Goal: Navigation & Orientation: Find specific page/section

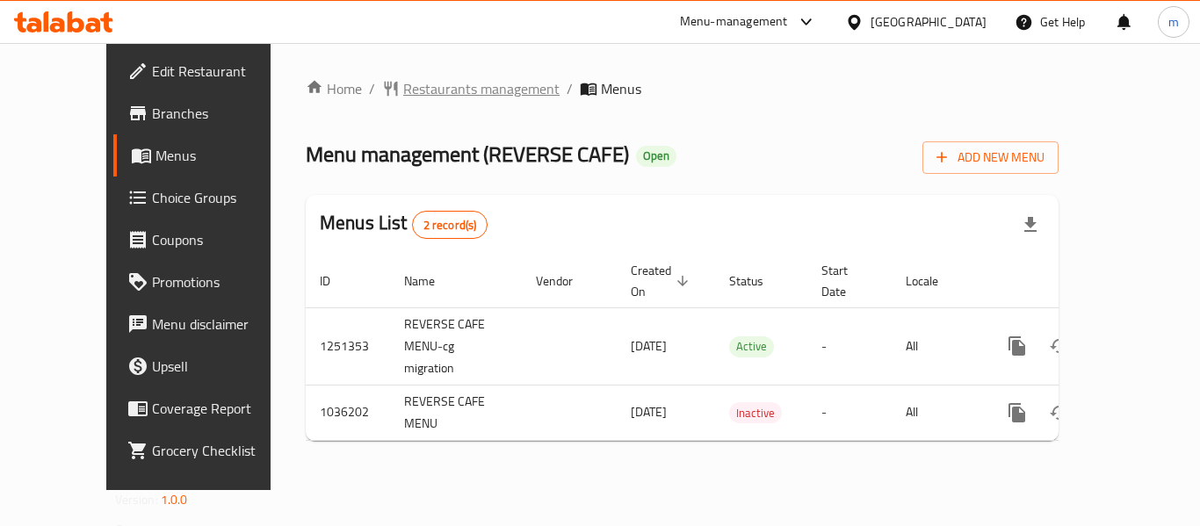
click at [428, 83] on span "Restaurants management" at bounding box center [481, 88] width 156 height 21
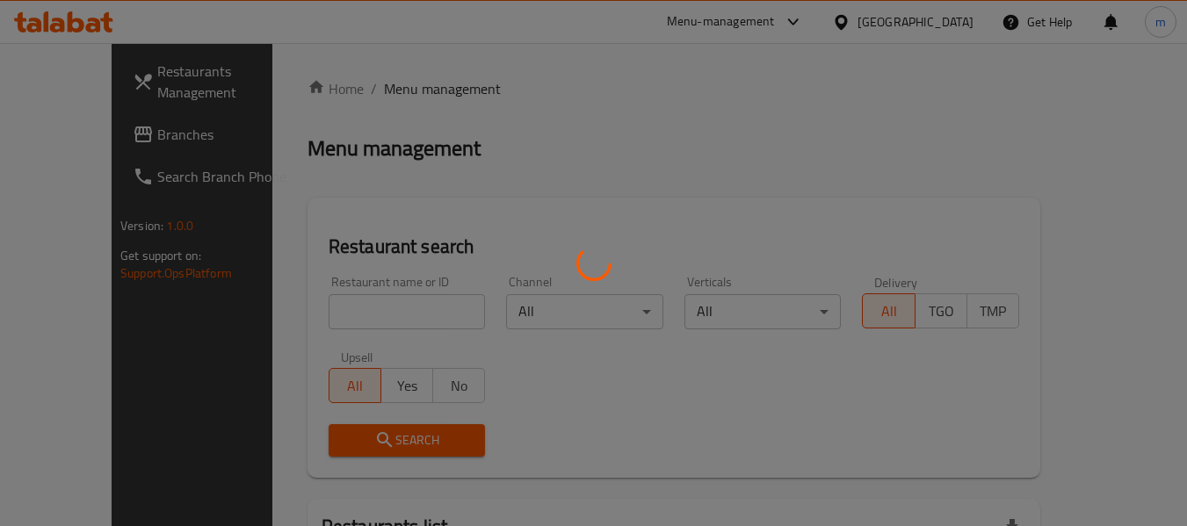
click at [335, 313] on div at bounding box center [593, 263] width 1187 height 526
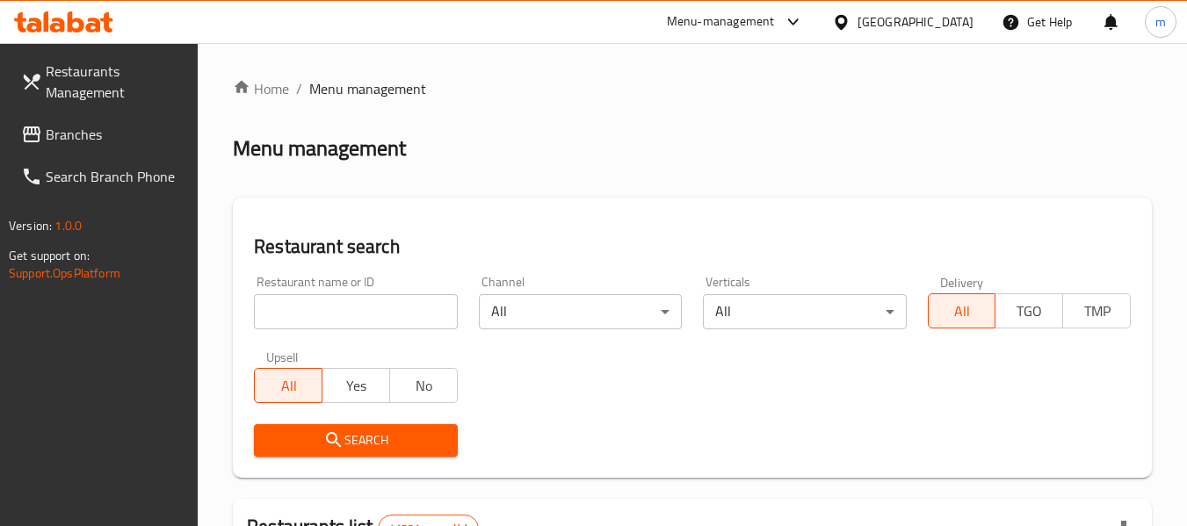
click at [335, 313] on input "search" at bounding box center [355, 311] width 203 height 35
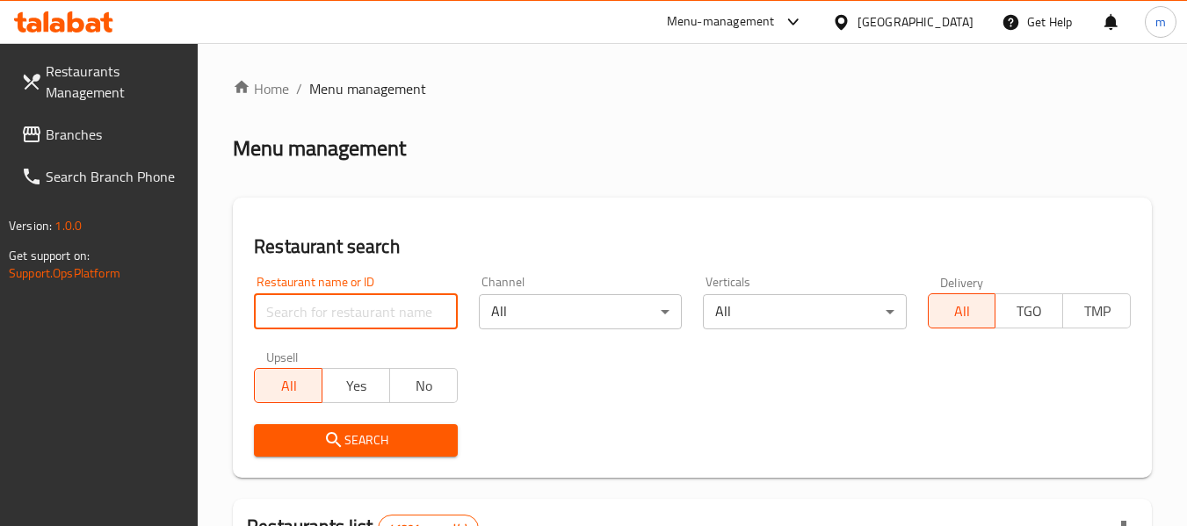
paste input "661745"
type input "661745"
click button "Search" at bounding box center [355, 440] width 203 height 33
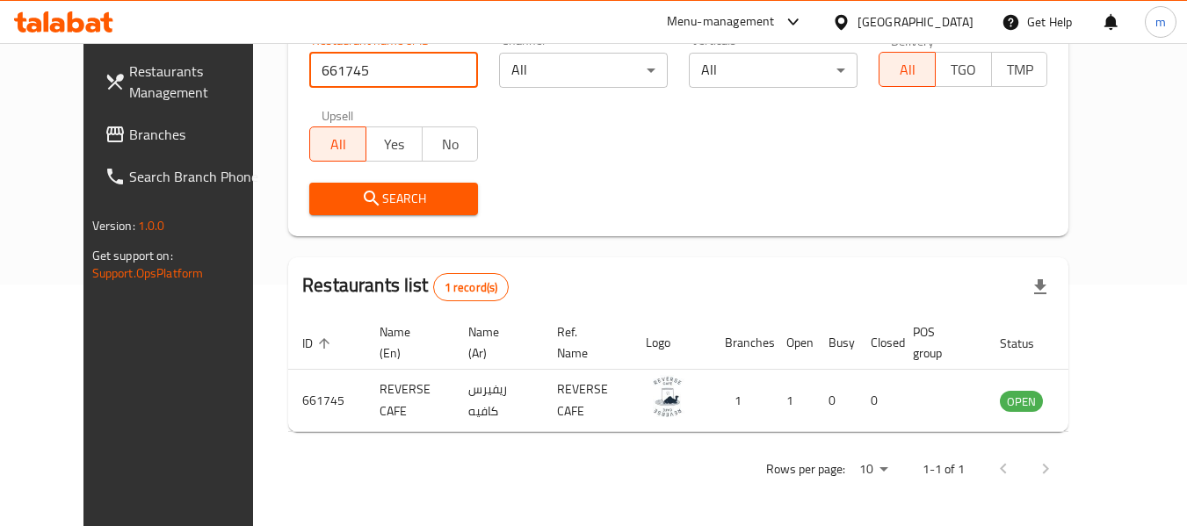
scroll to position [242, 0]
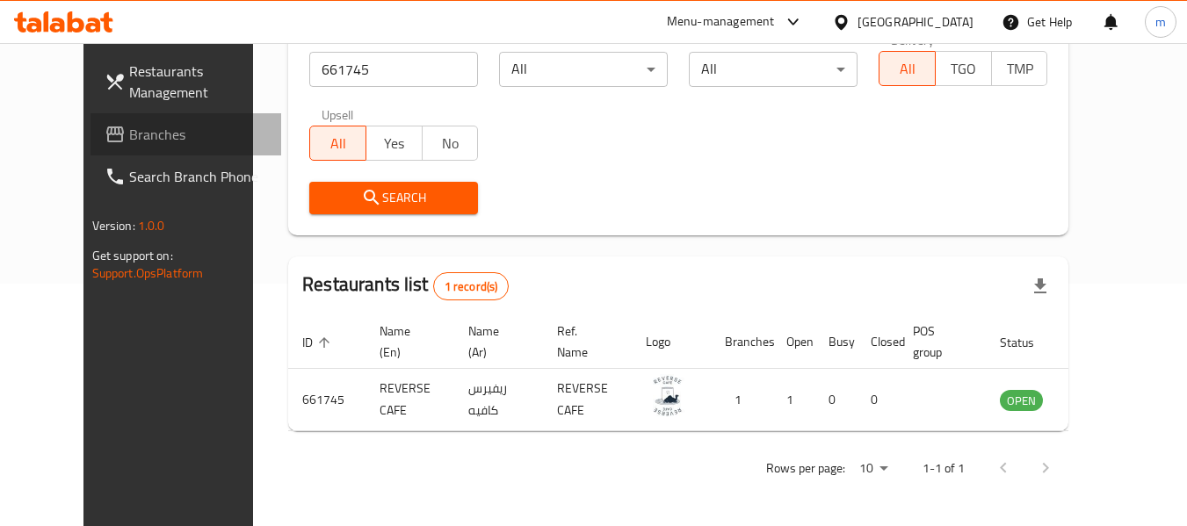
click at [142, 133] on span "Branches" at bounding box center [198, 134] width 139 height 21
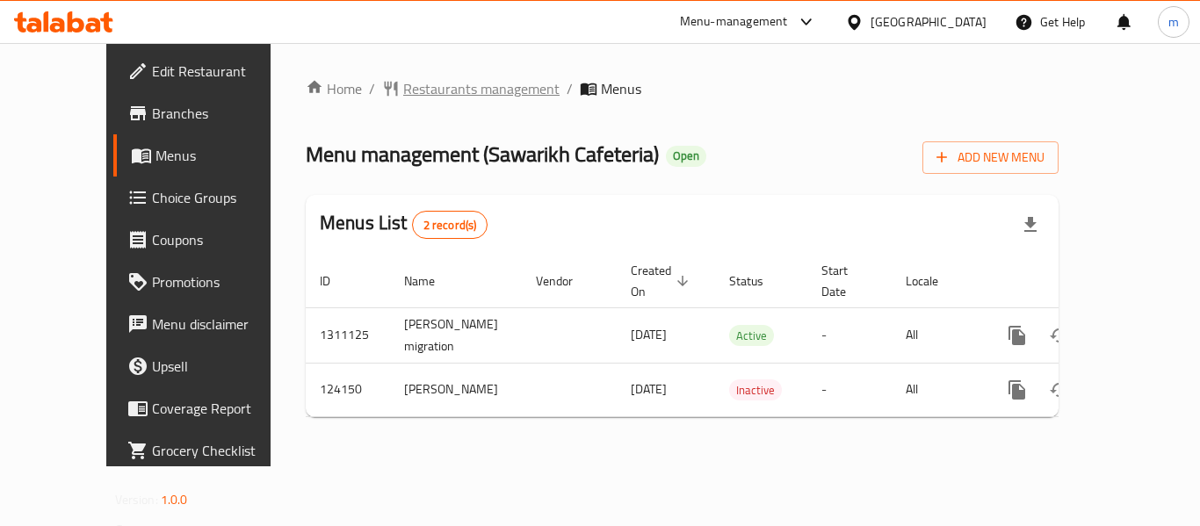
click at [416, 90] on span "Restaurants management" at bounding box center [481, 88] width 156 height 21
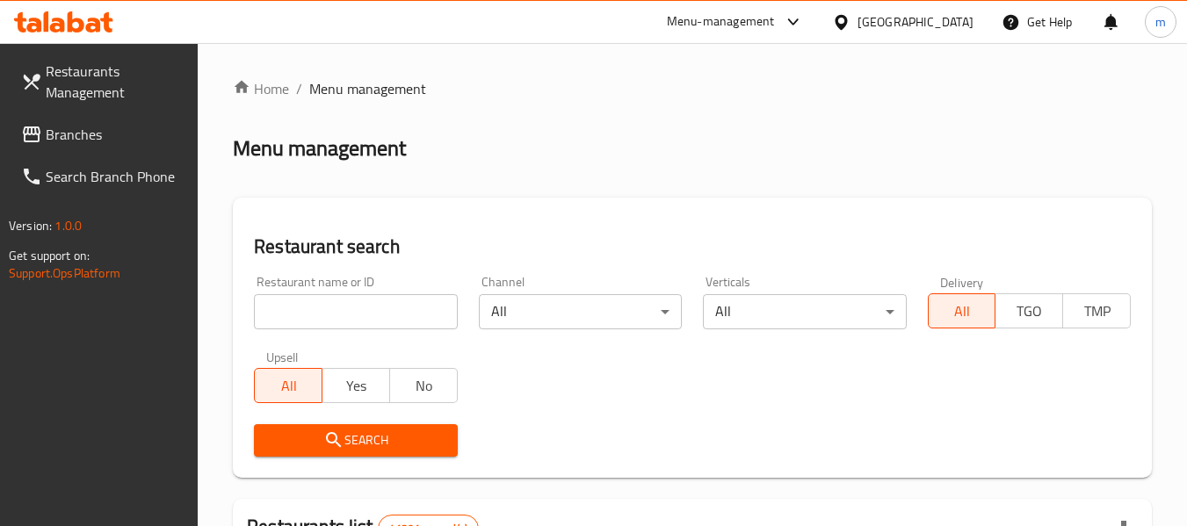
click at [351, 316] on input "search" at bounding box center [355, 311] width 203 height 35
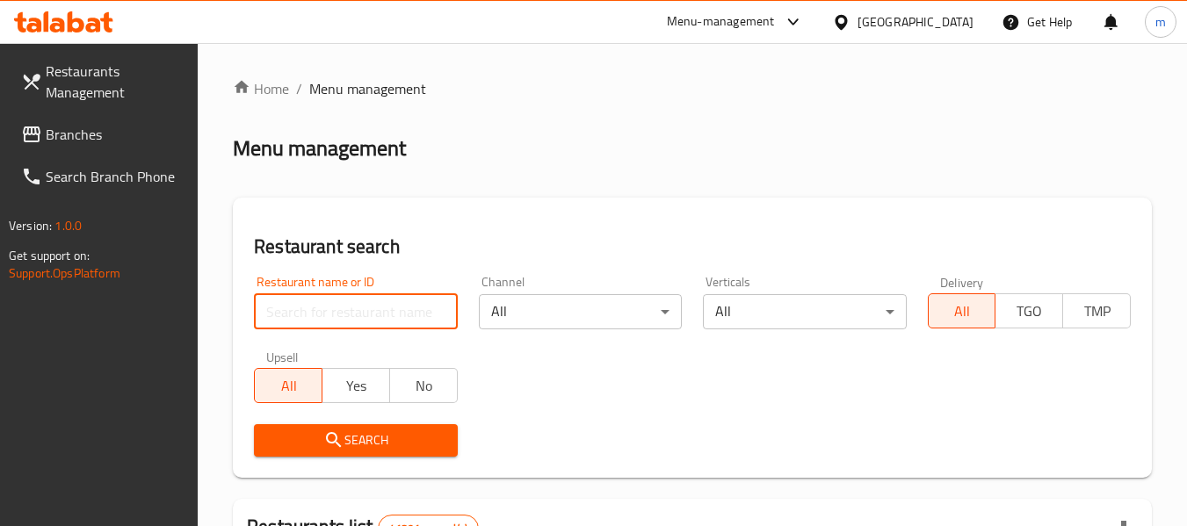
paste input "608484"
type input "608484"
click button "Search" at bounding box center [355, 440] width 203 height 33
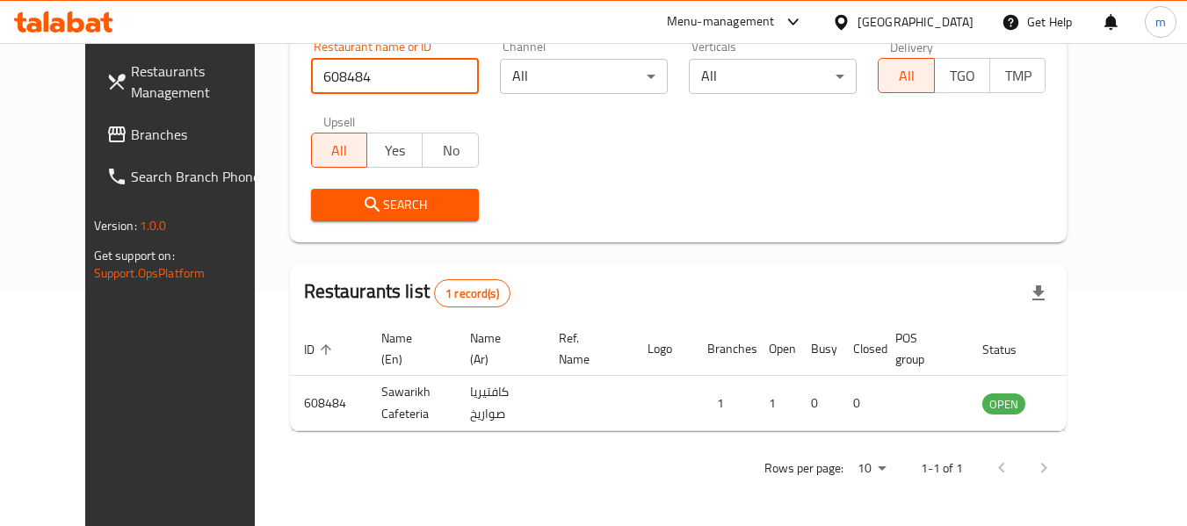
scroll to position [242, 0]
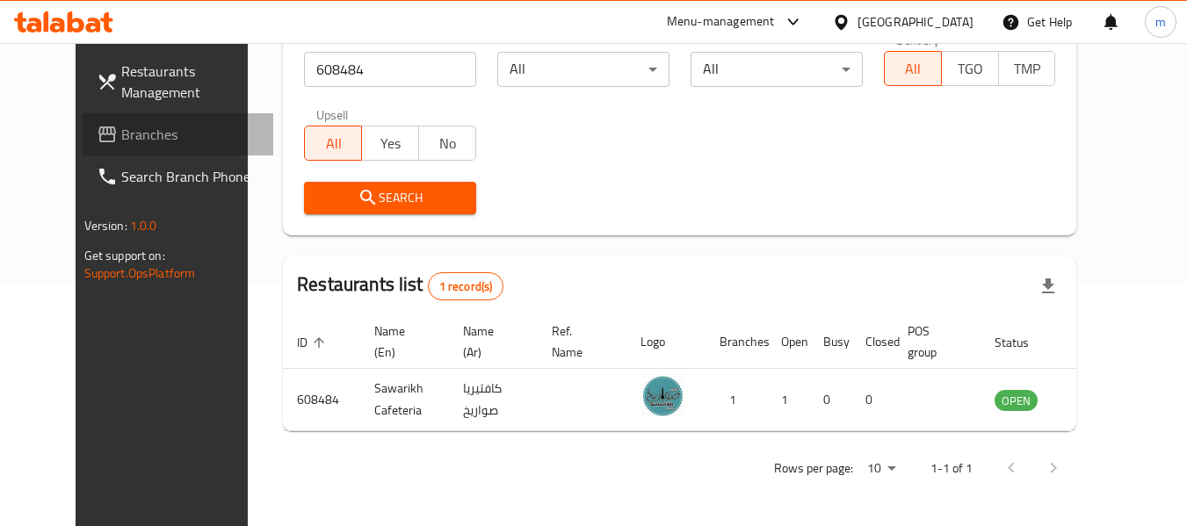
click at [83, 116] on link "Branches" at bounding box center [179, 134] width 192 height 42
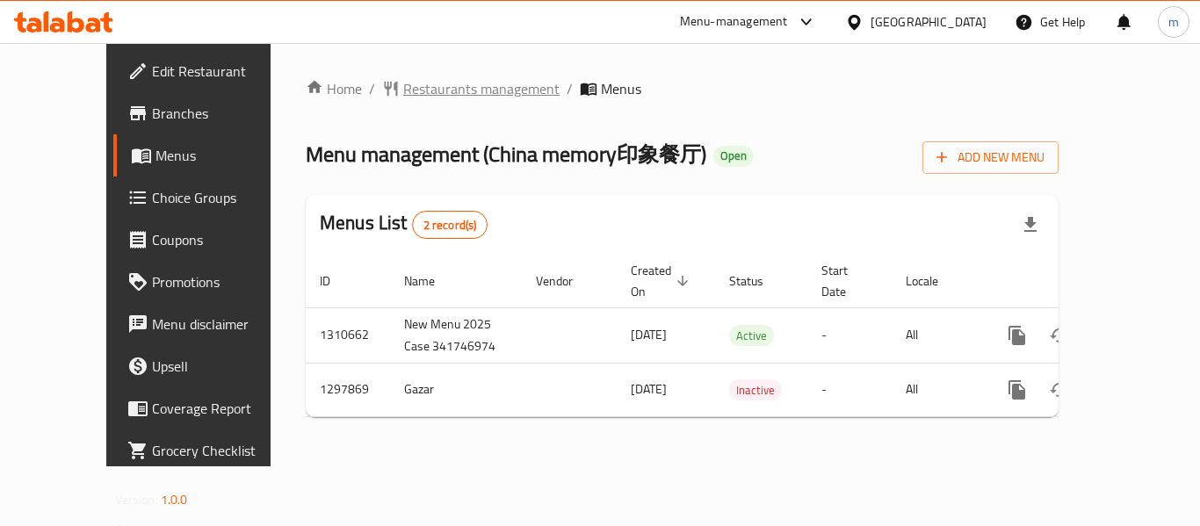
click at [409, 90] on span "Restaurants management" at bounding box center [481, 88] width 156 height 21
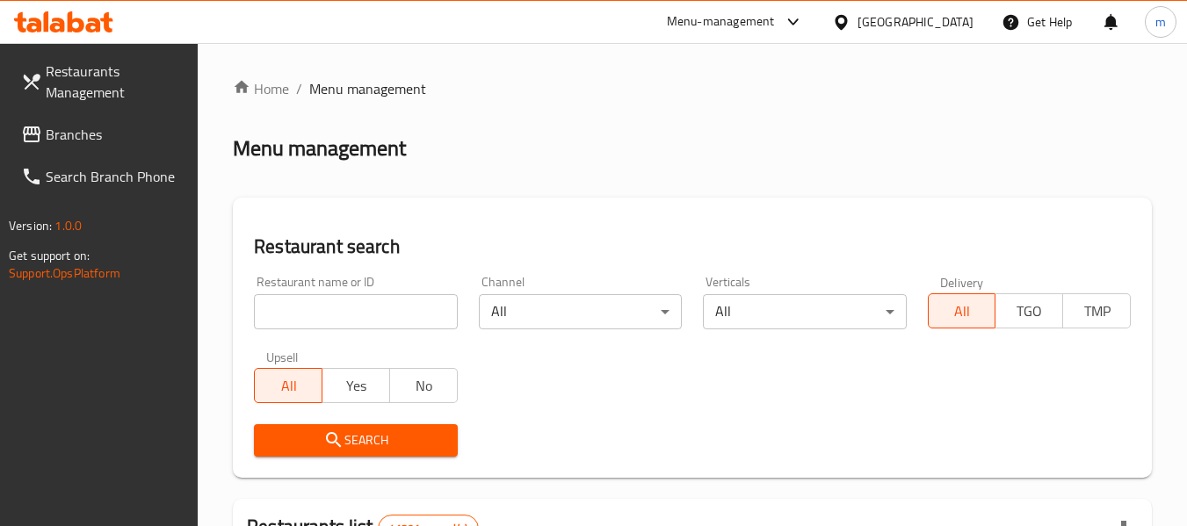
click at [339, 309] on input "search" at bounding box center [355, 311] width 203 height 35
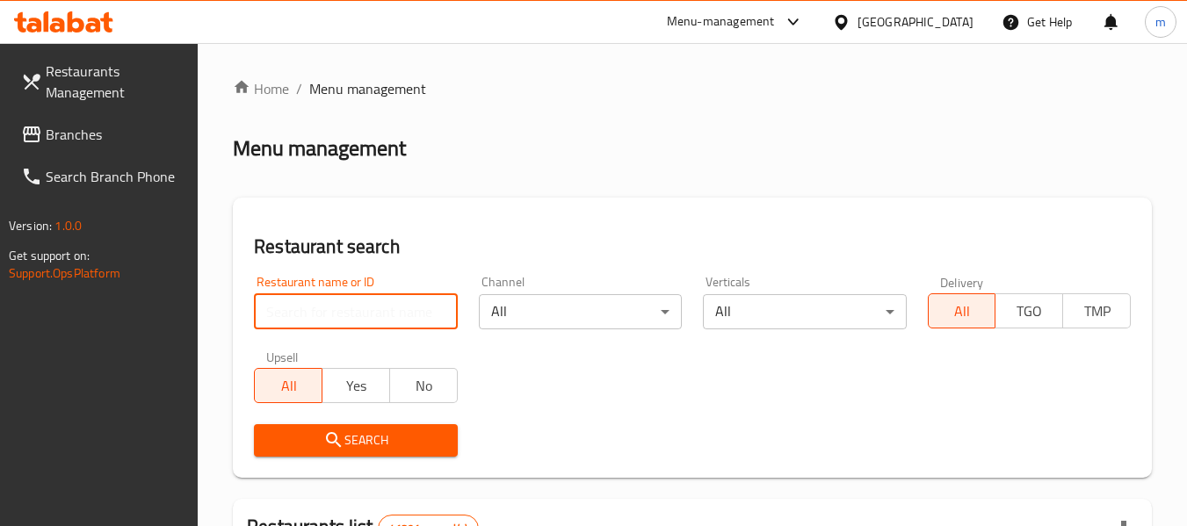
paste input "700688"
type input "700688"
click button "Search" at bounding box center [355, 440] width 203 height 33
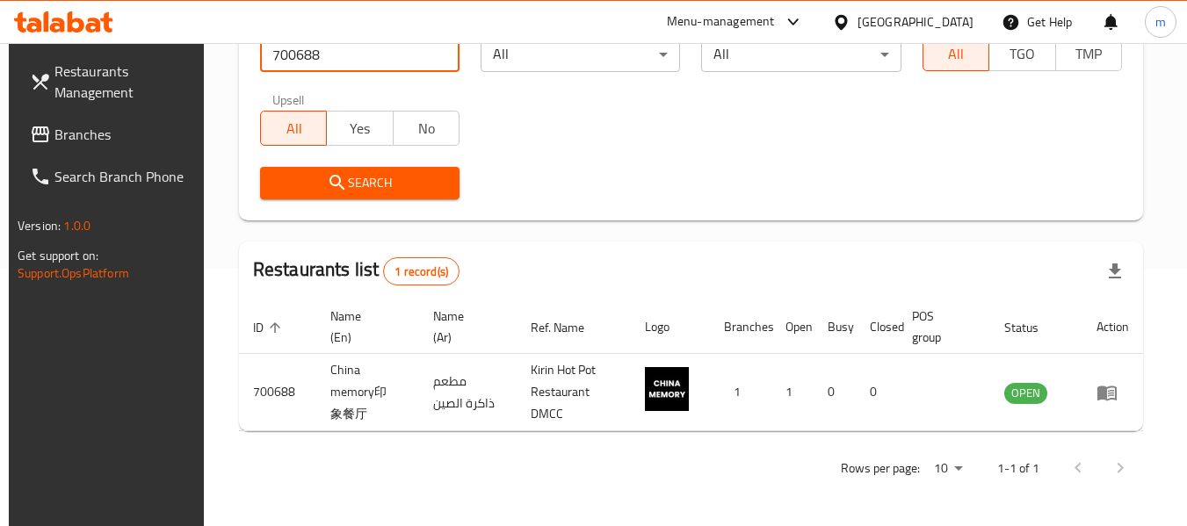
scroll to position [257, 0]
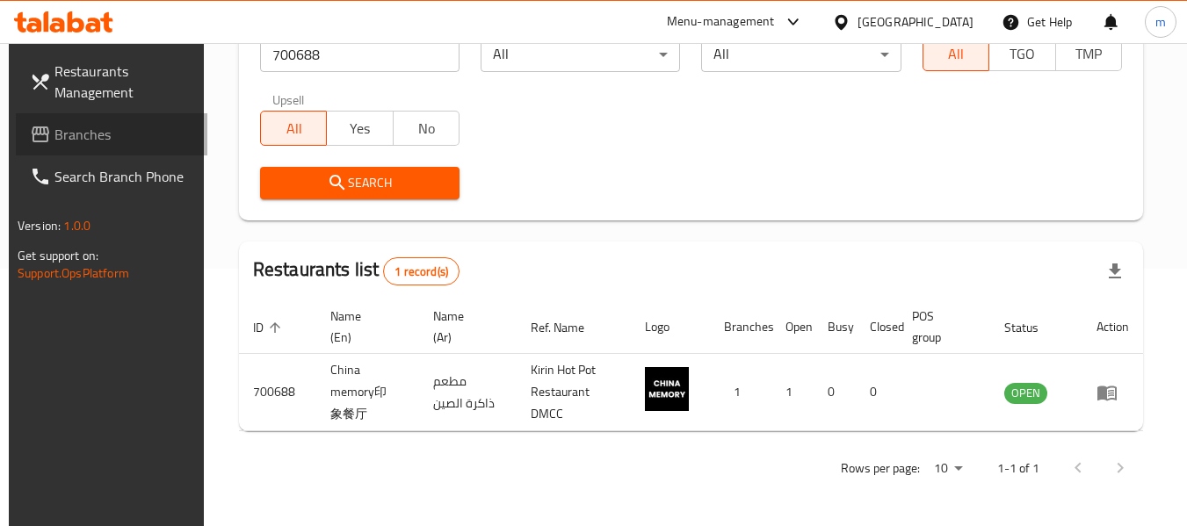
click at [100, 139] on span "Branches" at bounding box center [123, 134] width 139 height 21
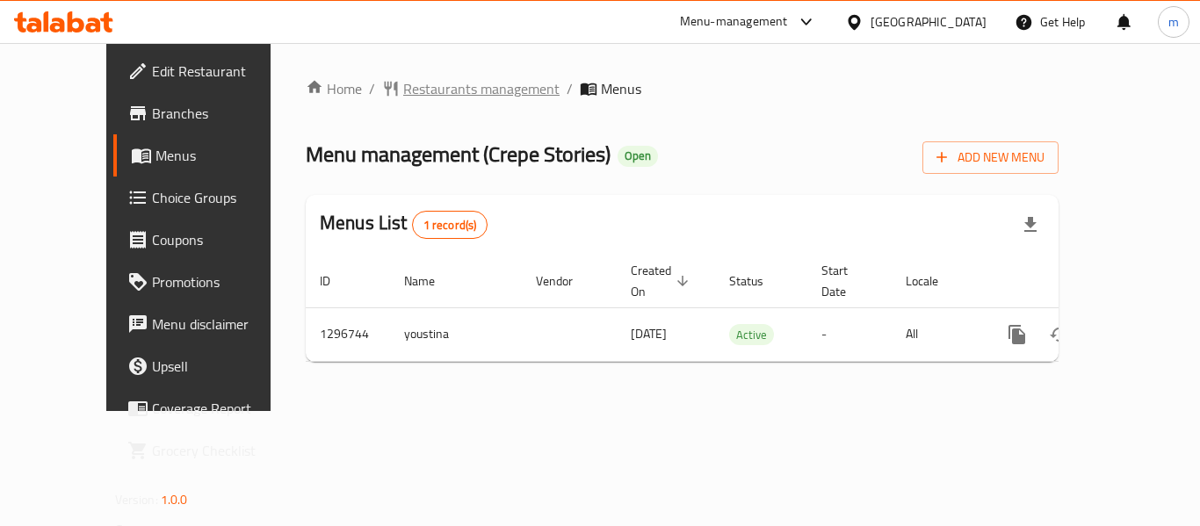
click at [403, 78] on span "Restaurants management" at bounding box center [481, 88] width 156 height 21
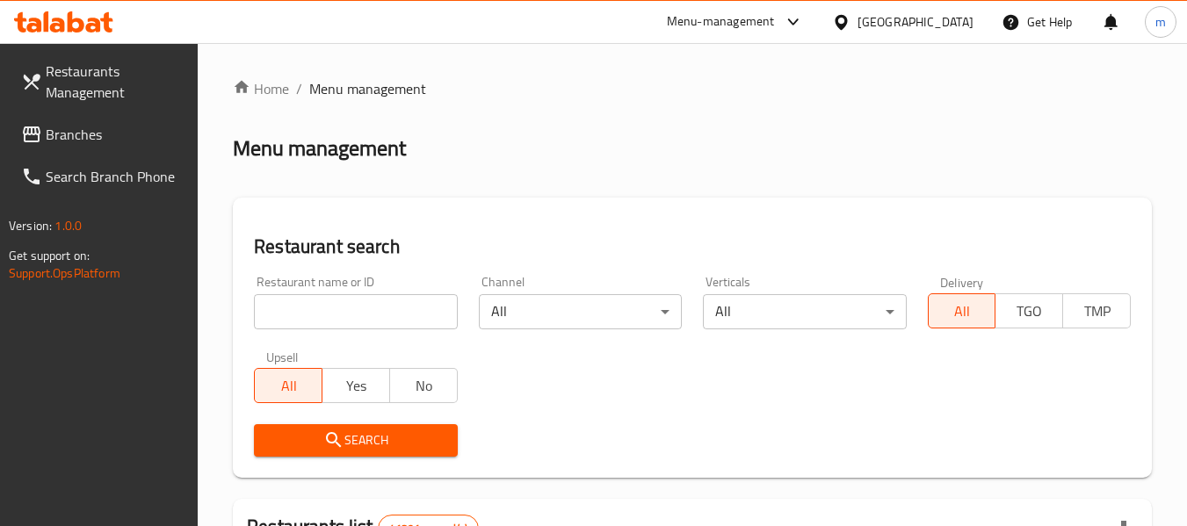
click at [286, 310] on input "search" at bounding box center [355, 311] width 203 height 35
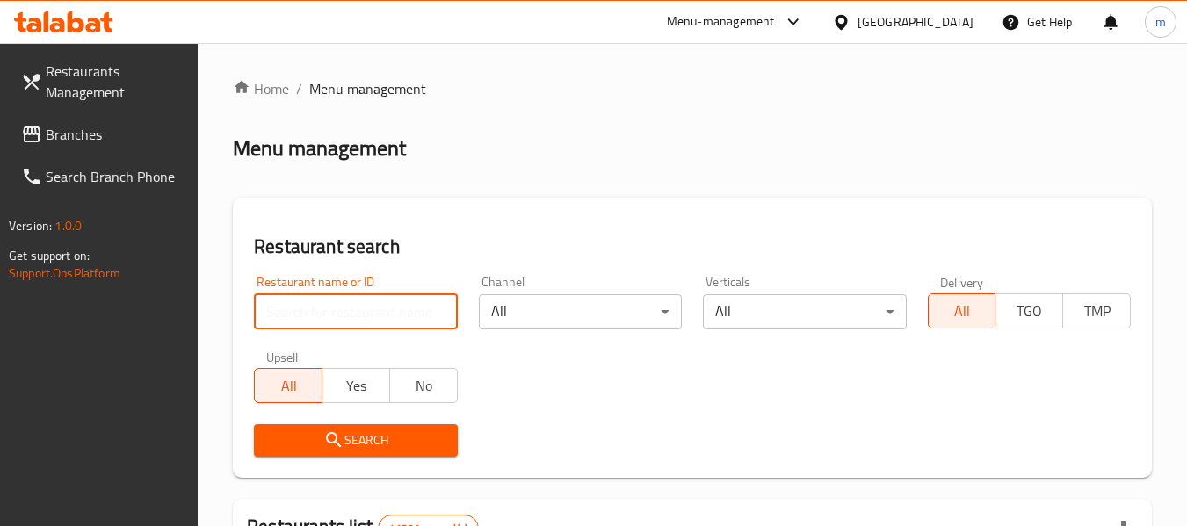
paste input "699899"
type input "699899"
click button "Search" at bounding box center [355, 440] width 203 height 33
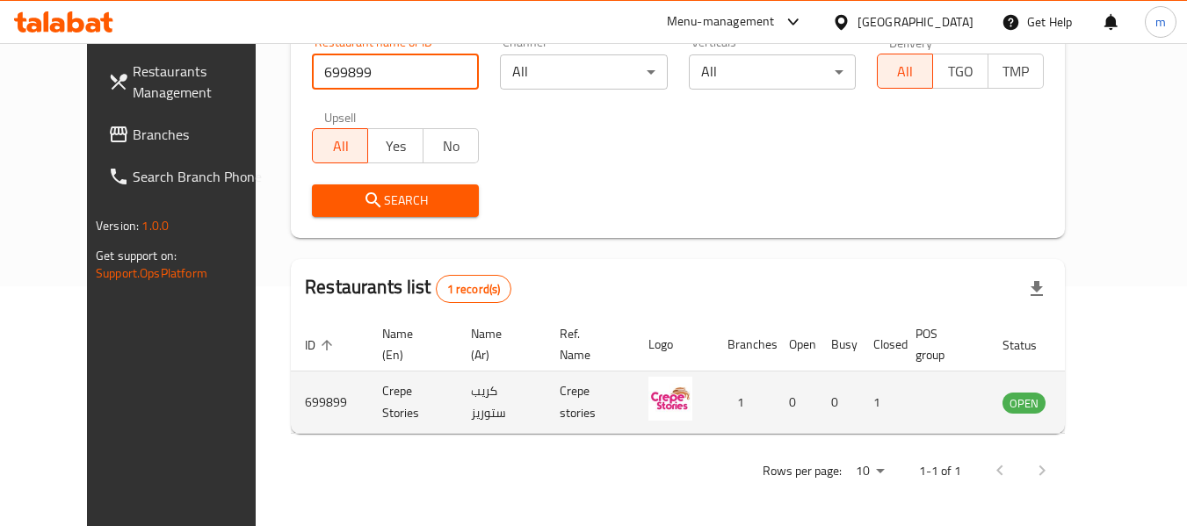
scroll to position [242, 0]
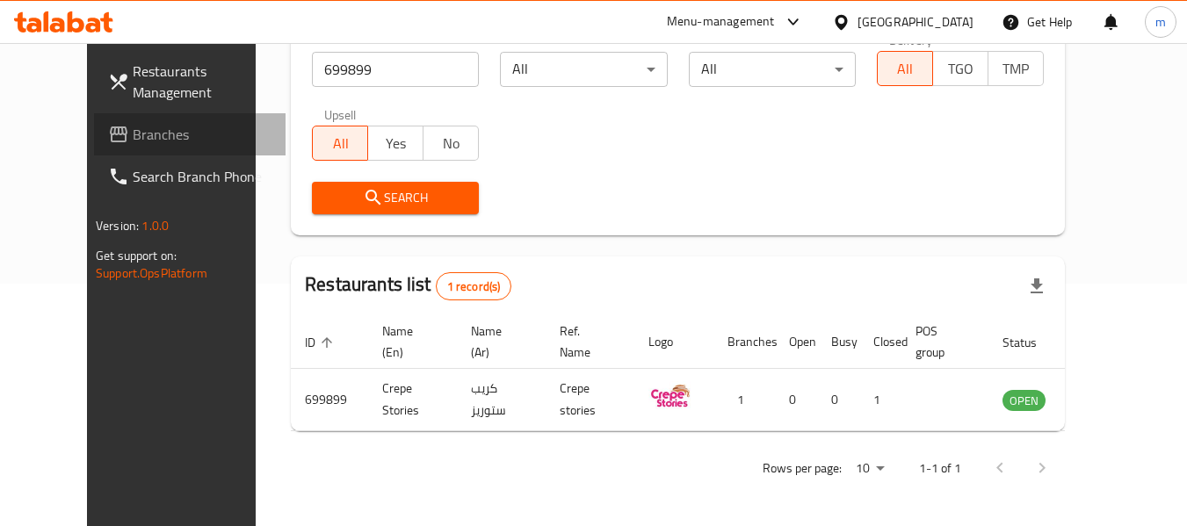
click at [133, 141] on span "Branches" at bounding box center [202, 134] width 139 height 21
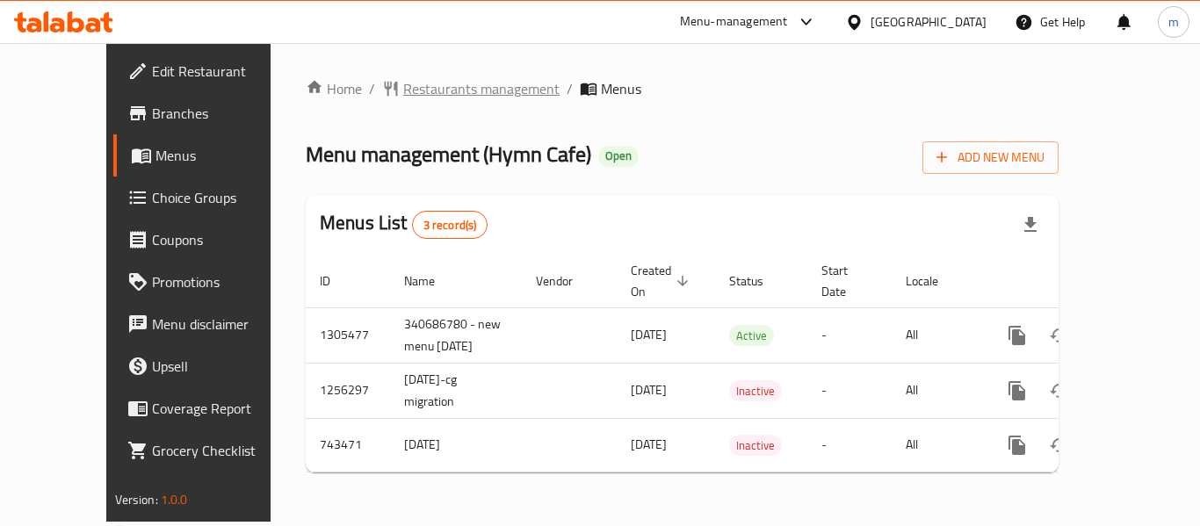
click at [426, 78] on span "Restaurants management" at bounding box center [481, 88] width 156 height 21
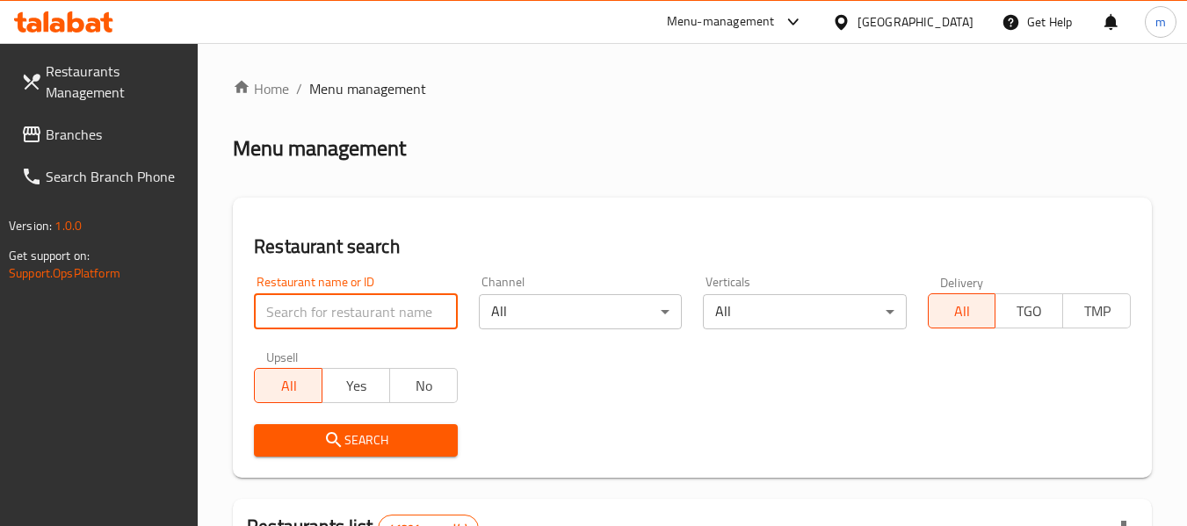
click at [318, 314] on input "search" at bounding box center [355, 311] width 203 height 35
paste input "637791"
type input "637791"
click button "Search" at bounding box center [355, 440] width 203 height 33
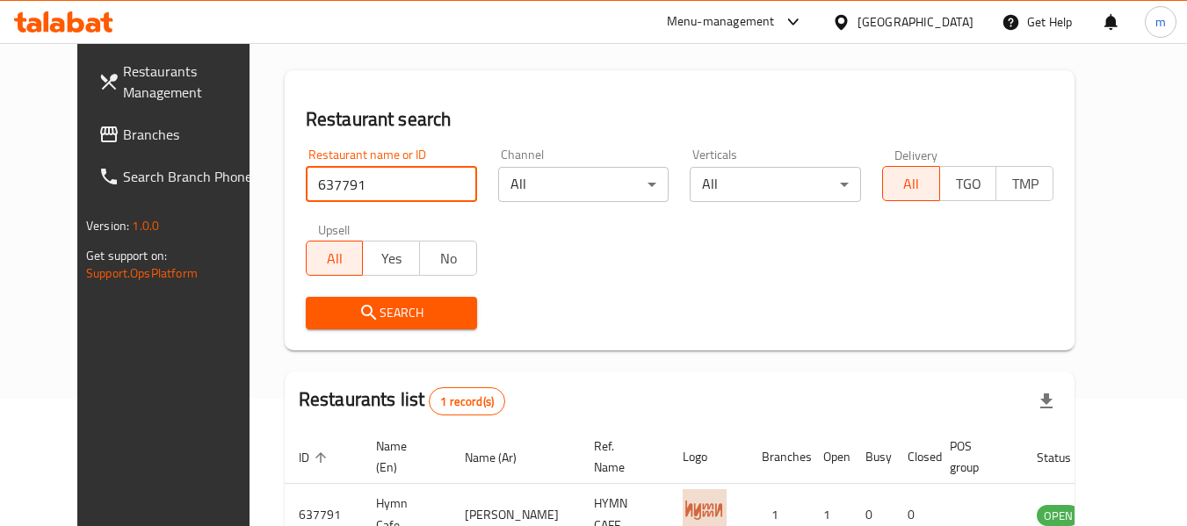
scroll to position [242, 0]
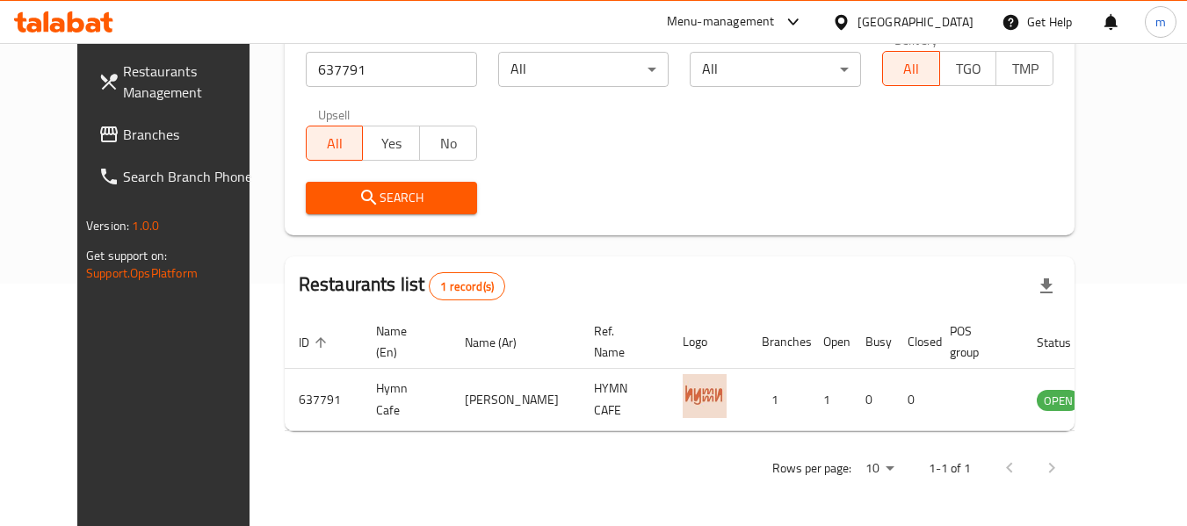
click at [123, 134] on span "Branches" at bounding box center [192, 134] width 139 height 21
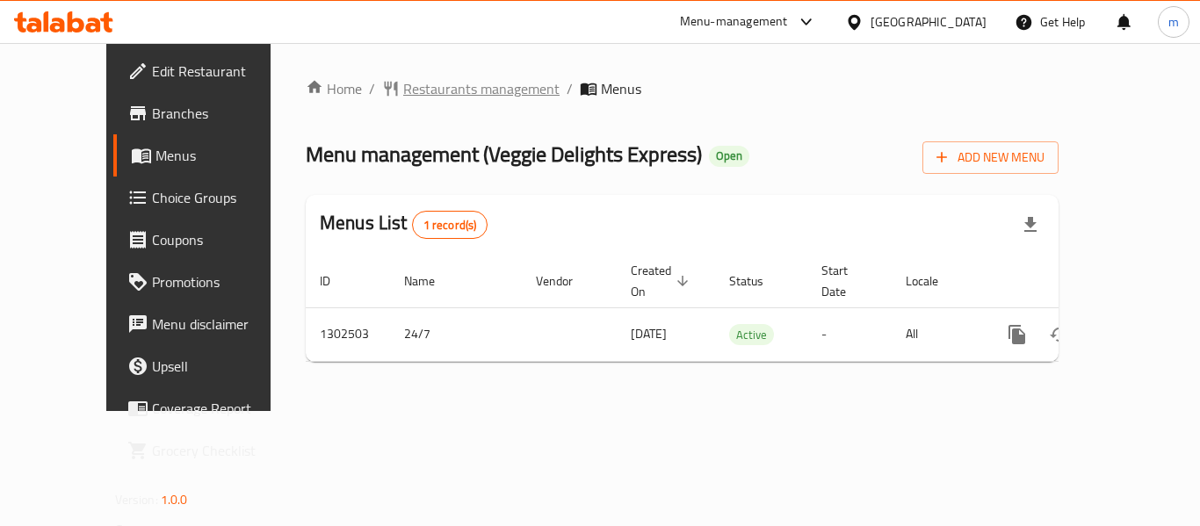
click at [442, 90] on span "Restaurants management" at bounding box center [481, 88] width 156 height 21
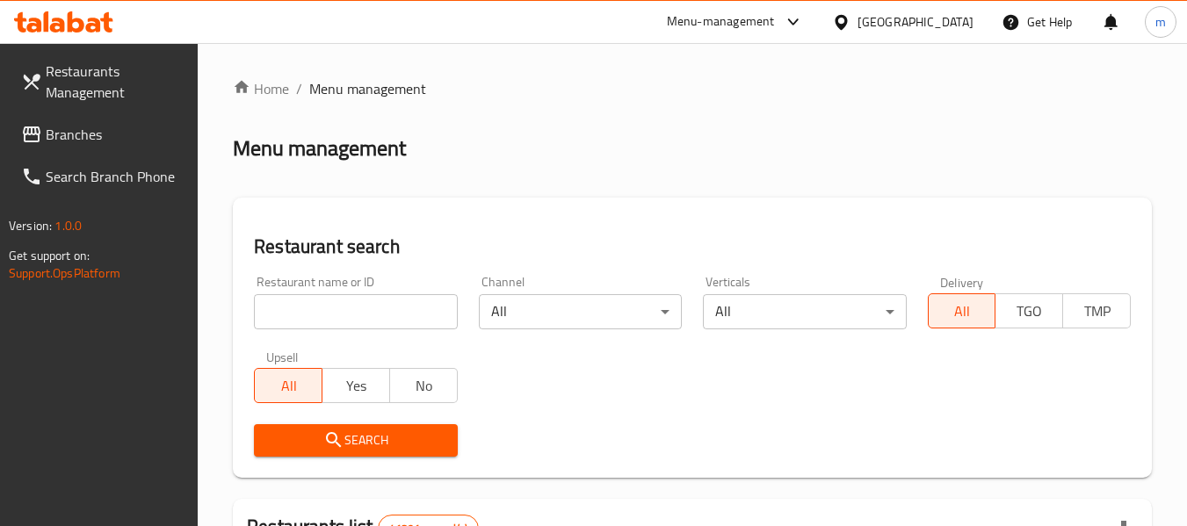
click at [348, 315] on input "search" at bounding box center [355, 311] width 203 height 35
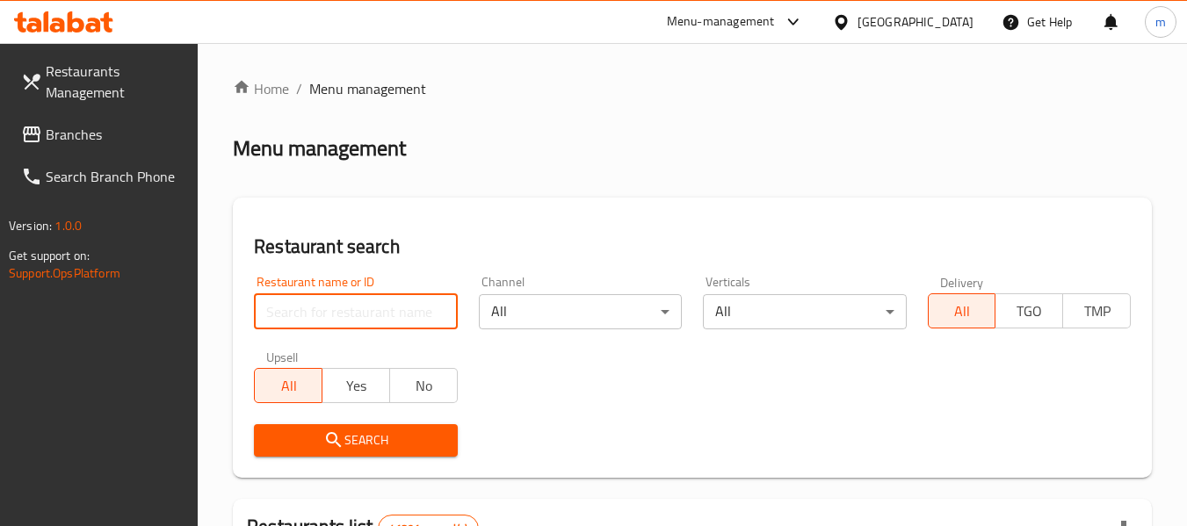
paste input "702387"
type input "702387"
click button "Search" at bounding box center [355, 440] width 203 height 33
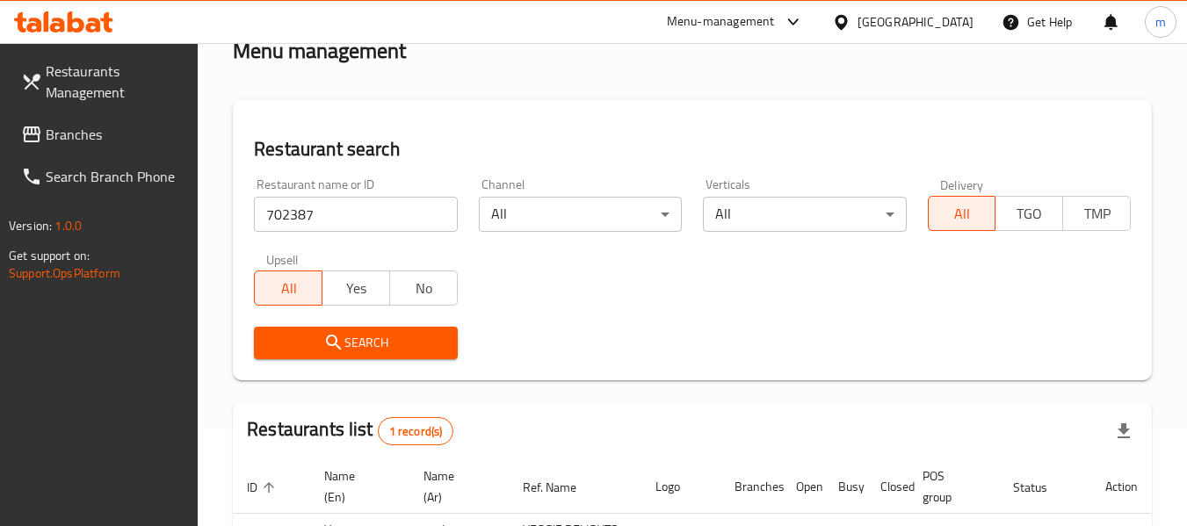
scroll to position [257, 0]
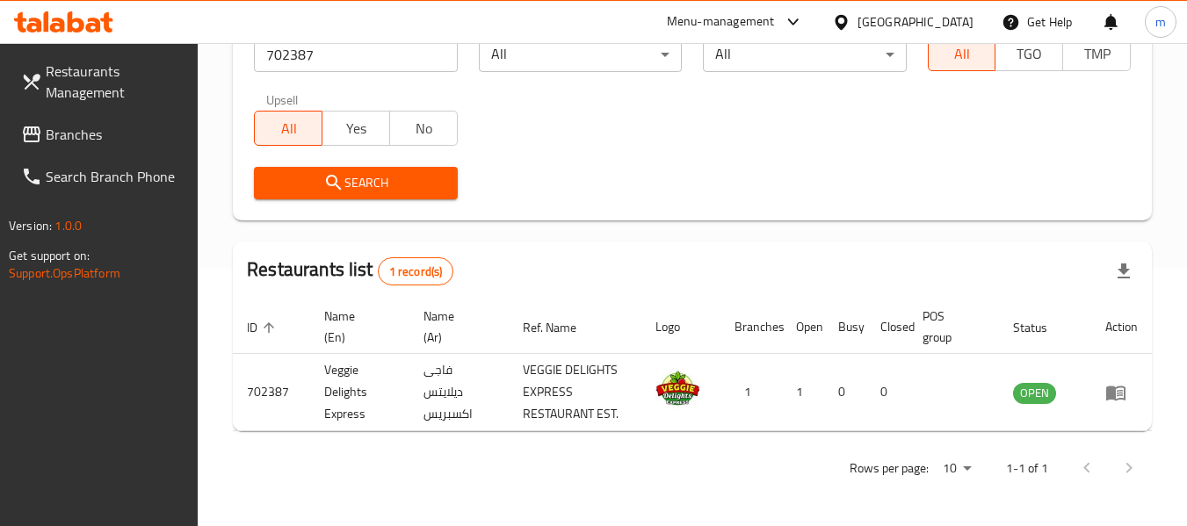
click at [915, 11] on div "[GEOGRAPHIC_DATA]" at bounding box center [903, 22] width 170 height 42
click at [896, 24] on div "[GEOGRAPHIC_DATA]" at bounding box center [915, 21] width 116 height 19
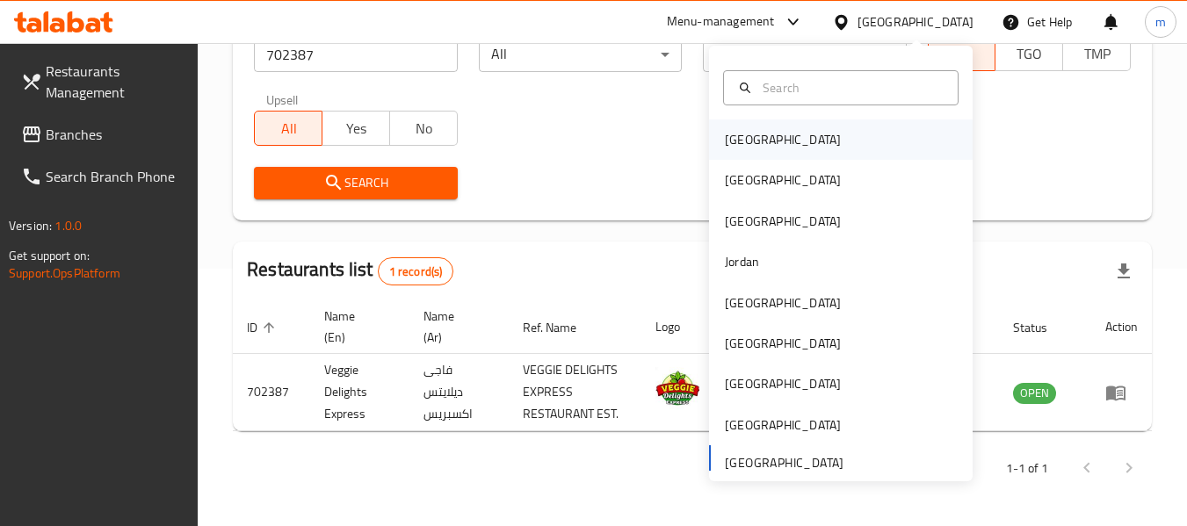
click at [793, 144] on div "[GEOGRAPHIC_DATA]" at bounding box center [841, 139] width 264 height 40
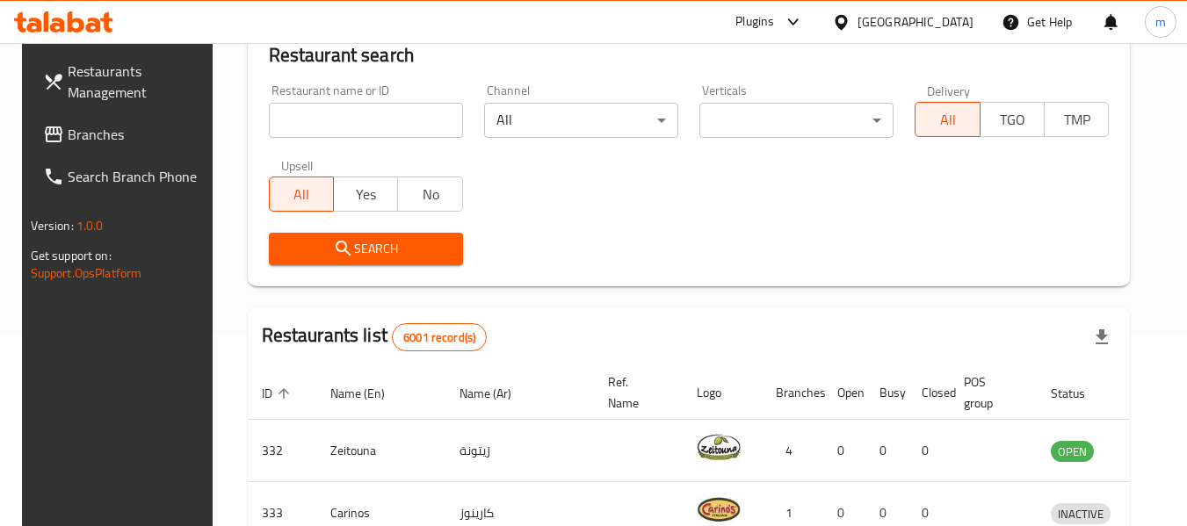
scroll to position [257, 0]
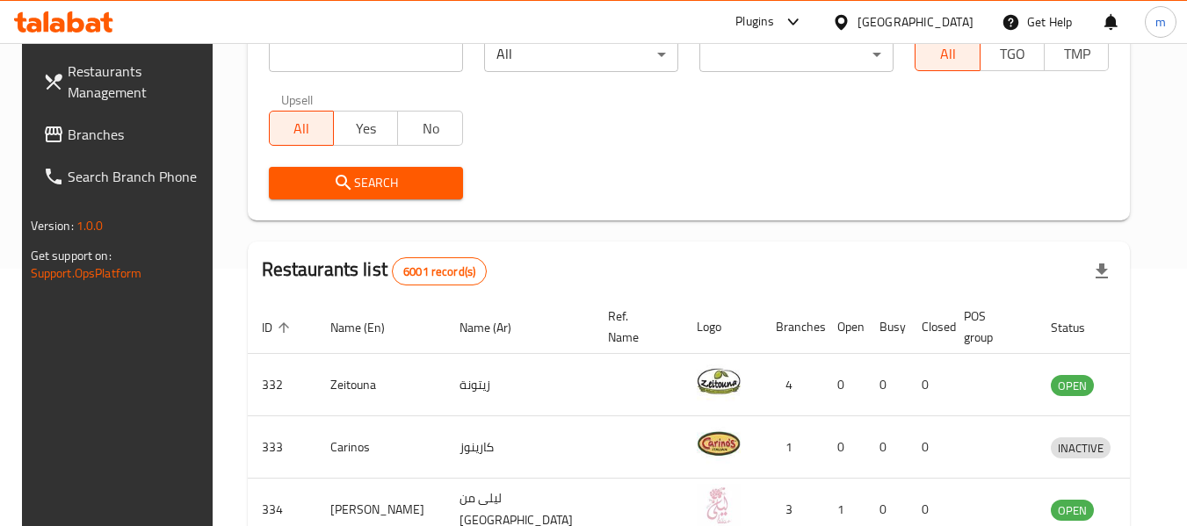
click at [75, 113] on link "Branches" at bounding box center [125, 134] width 192 height 42
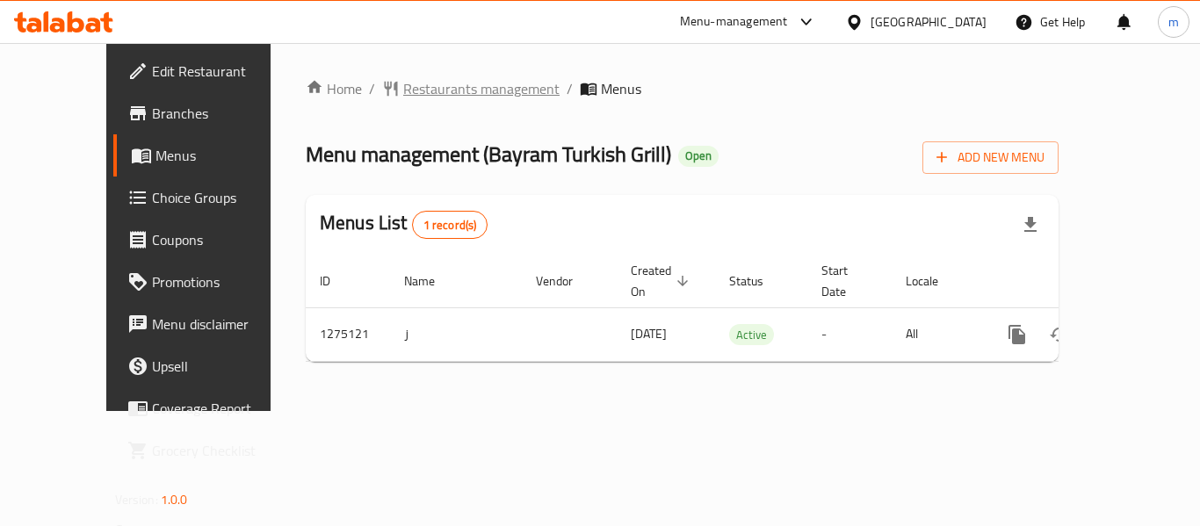
click at [403, 89] on span "Restaurants management" at bounding box center [481, 88] width 156 height 21
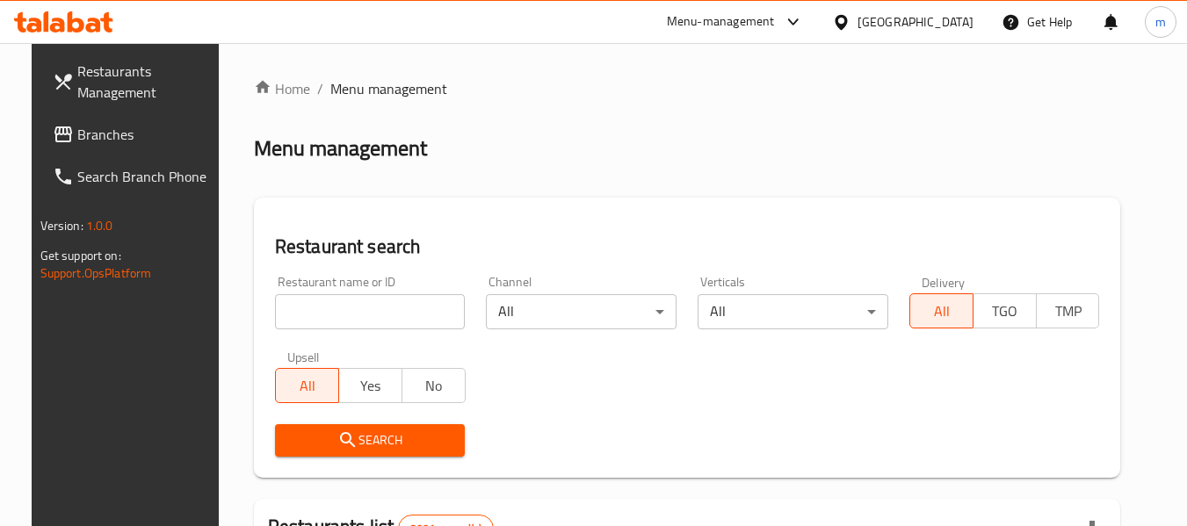
click at [343, 320] on input "search" at bounding box center [370, 311] width 191 height 35
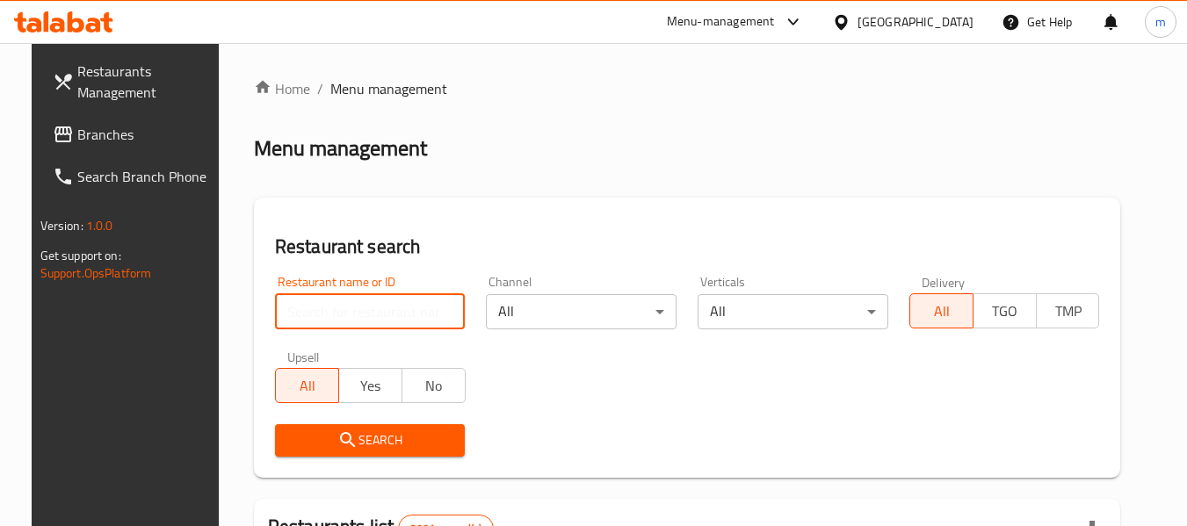
paste input "691476"
type input "691476"
click button "Search" at bounding box center [370, 440] width 191 height 33
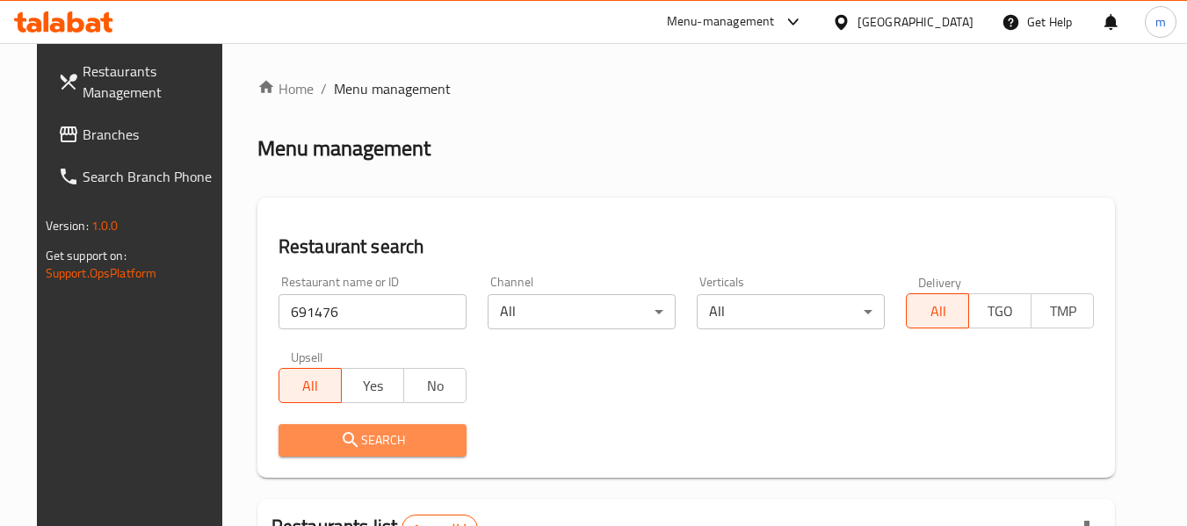
click at [386, 427] on button "Search" at bounding box center [372, 440] width 188 height 33
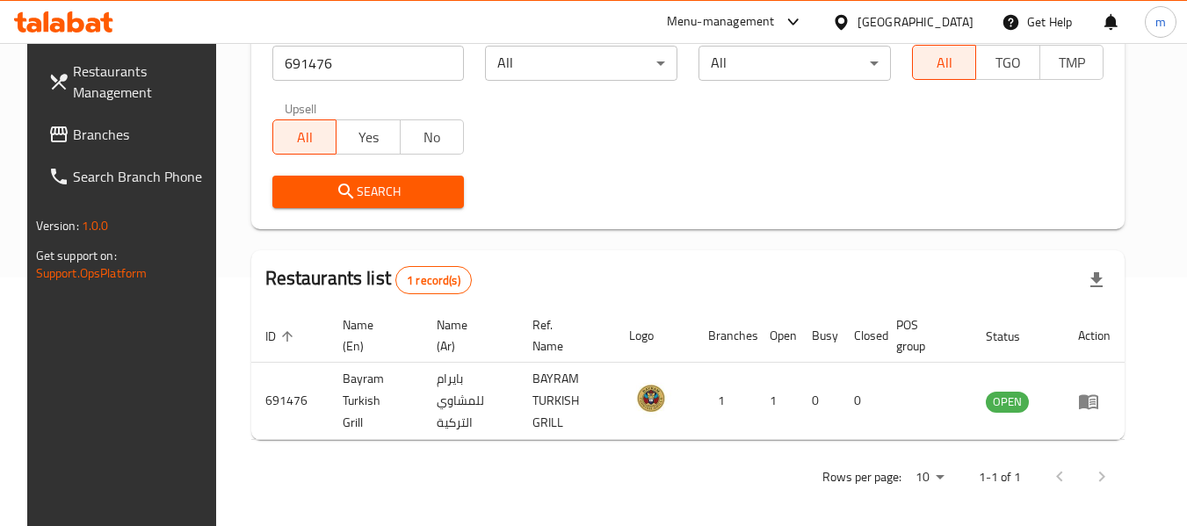
scroll to position [257, 0]
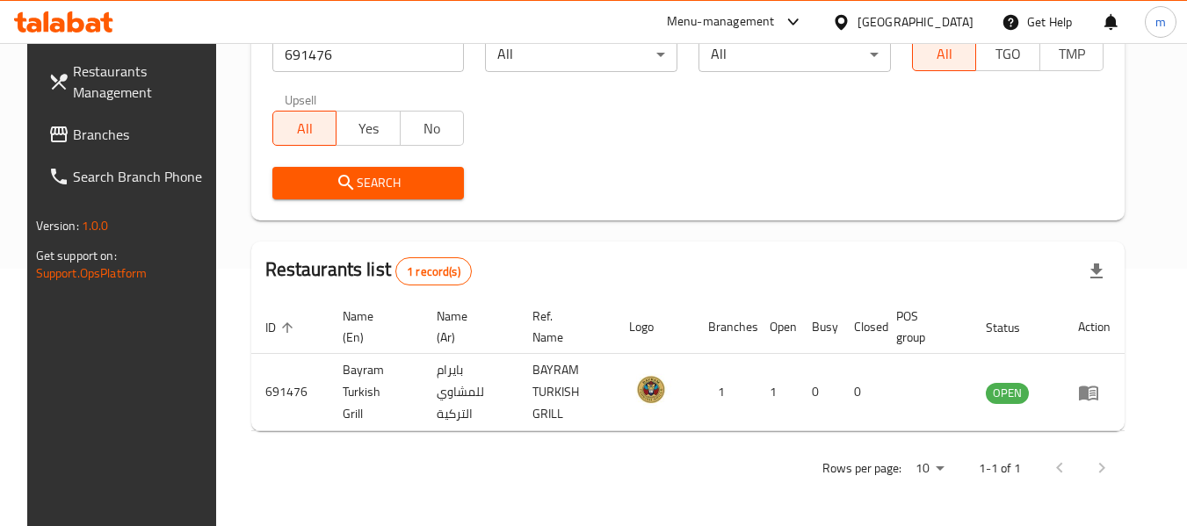
click at [947, 10] on div "[GEOGRAPHIC_DATA]" at bounding box center [903, 22] width 170 height 42
click at [922, 4] on div "[GEOGRAPHIC_DATA]" at bounding box center [903, 22] width 170 height 42
click at [850, 19] on icon at bounding box center [841, 22] width 18 height 18
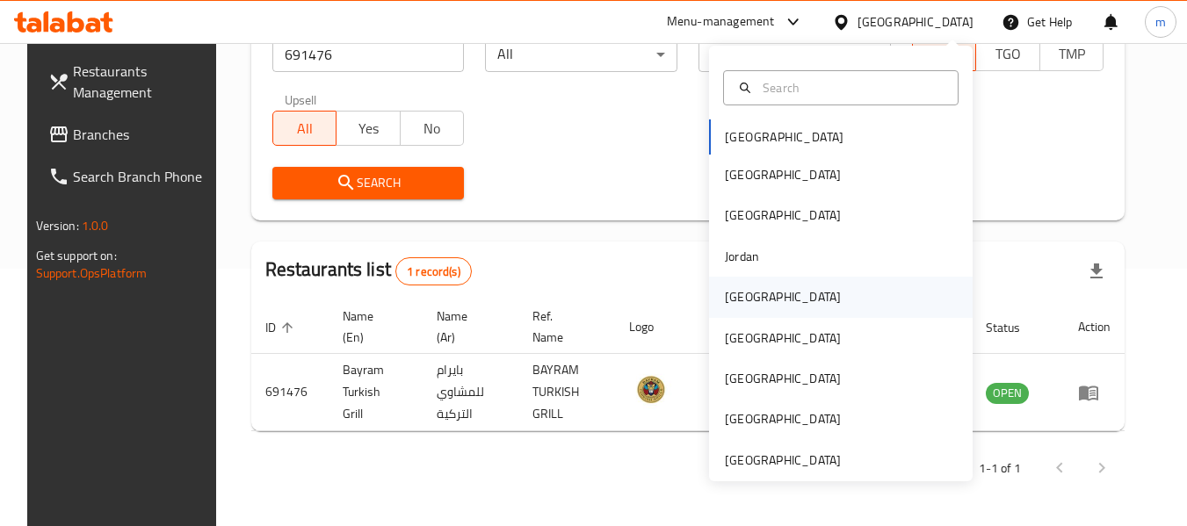
click at [720, 286] on div "[GEOGRAPHIC_DATA]" at bounding box center [783, 297] width 144 height 40
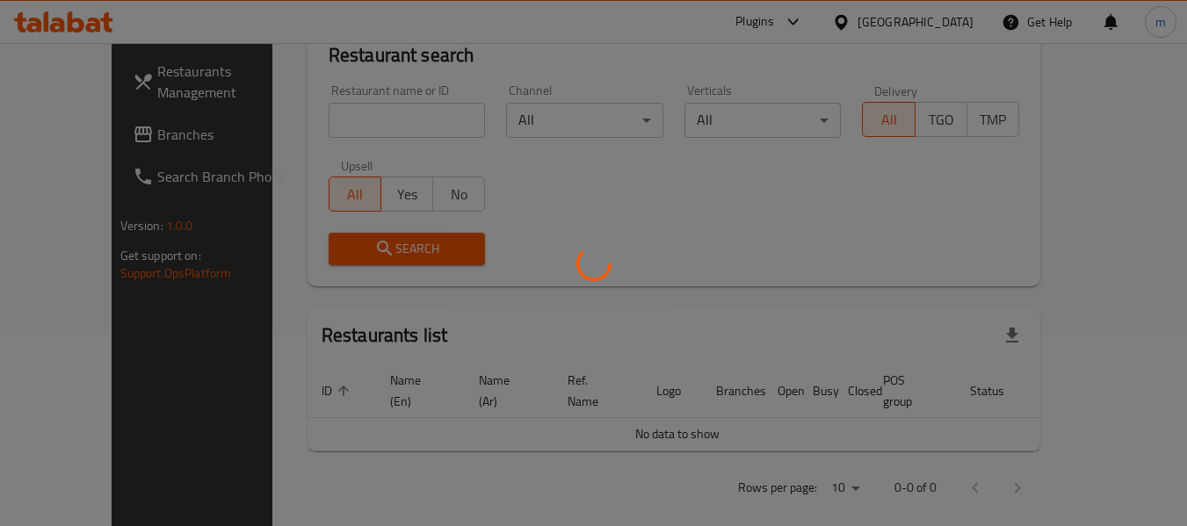
scroll to position [257, 0]
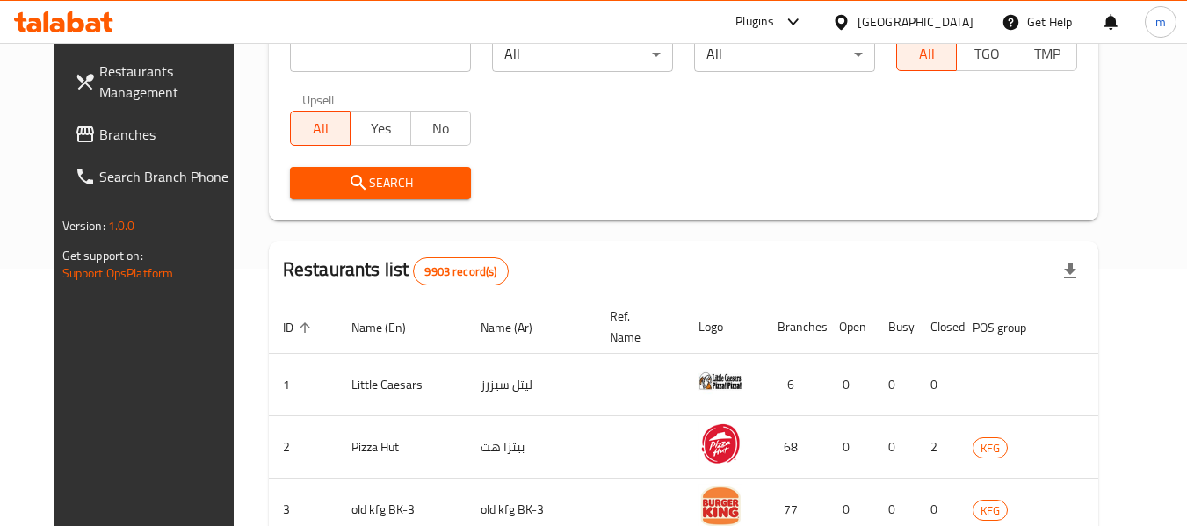
click at [99, 128] on span "Branches" at bounding box center [168, 134] width 139 height 21
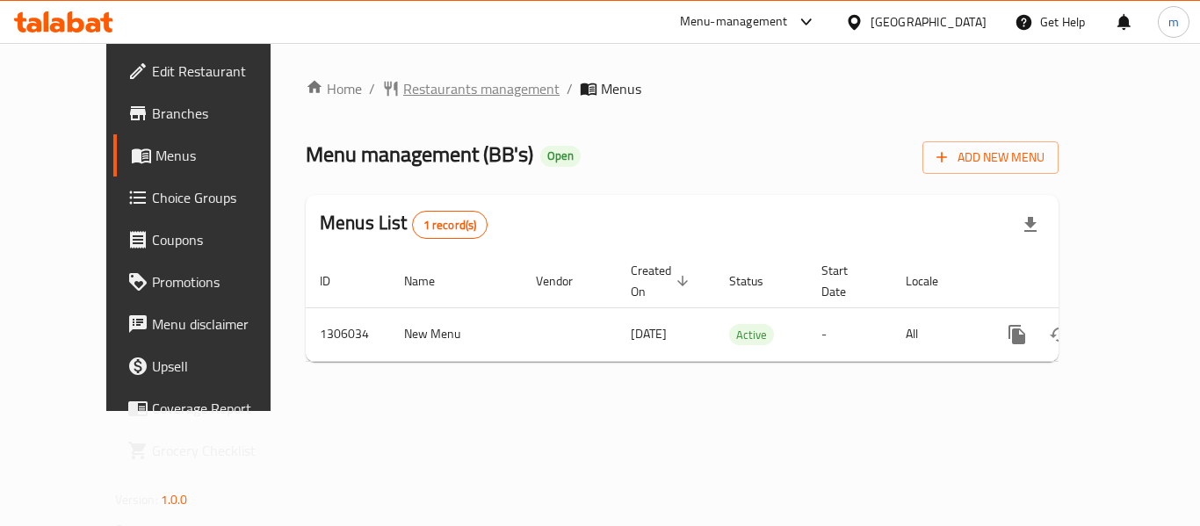
click at [450, 92] on span "Restaurants management" at bounding box center [481, 88] width 156 height 21
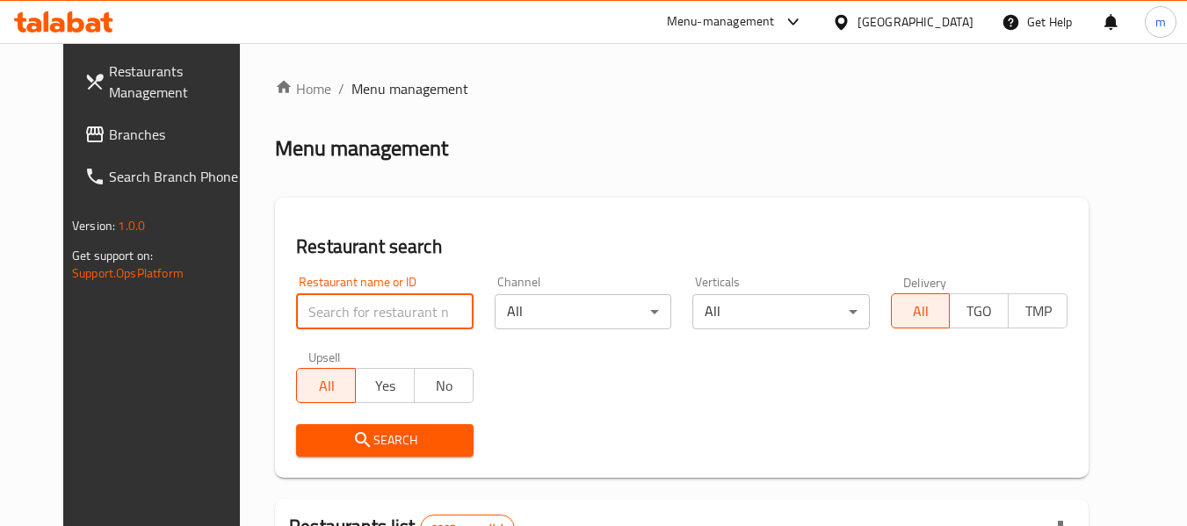
click at [322, 320] on input "search" at bounding box center [384, 311] width 177 height 35
paste input "703950"
type input "703950"
click button "Search" at bounding box center [384, 440] width 177 height 33
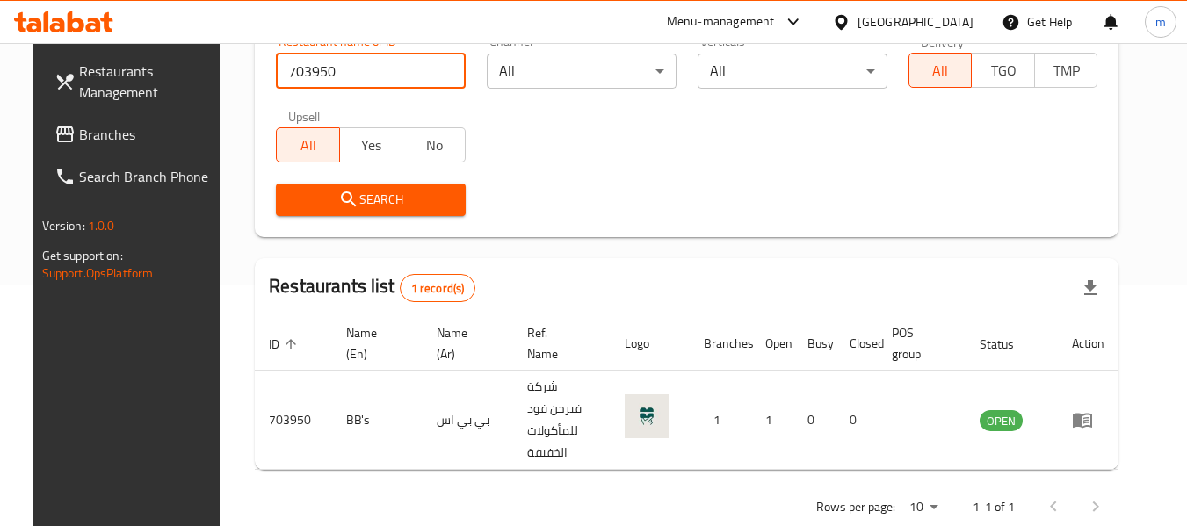
scroll to position [242, 0]
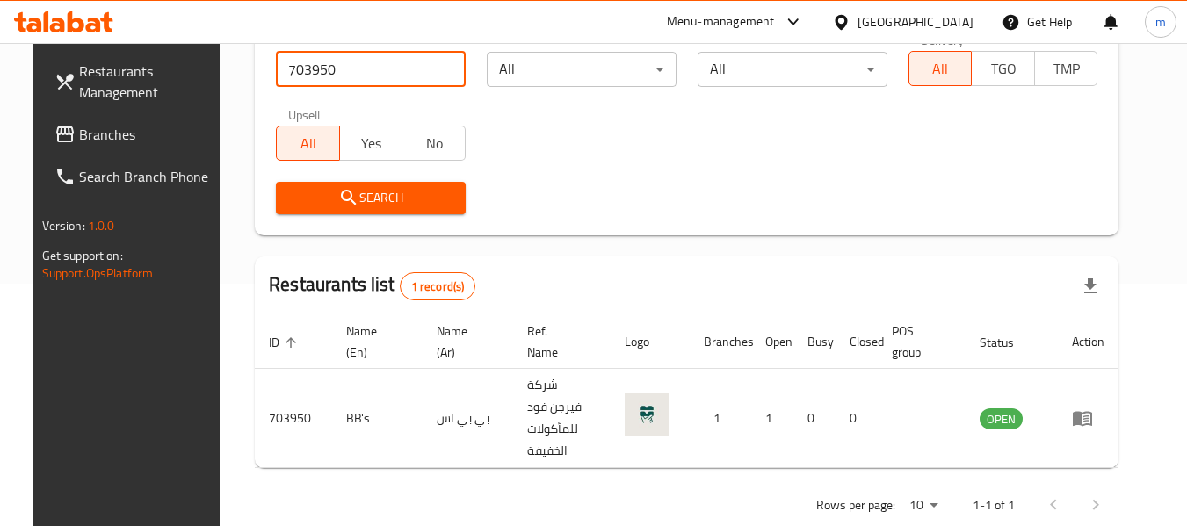
click at [920, 9] on div "[GEOGRAPHIC_DATA]" at bounding box center [903, 22] width 170 height 42
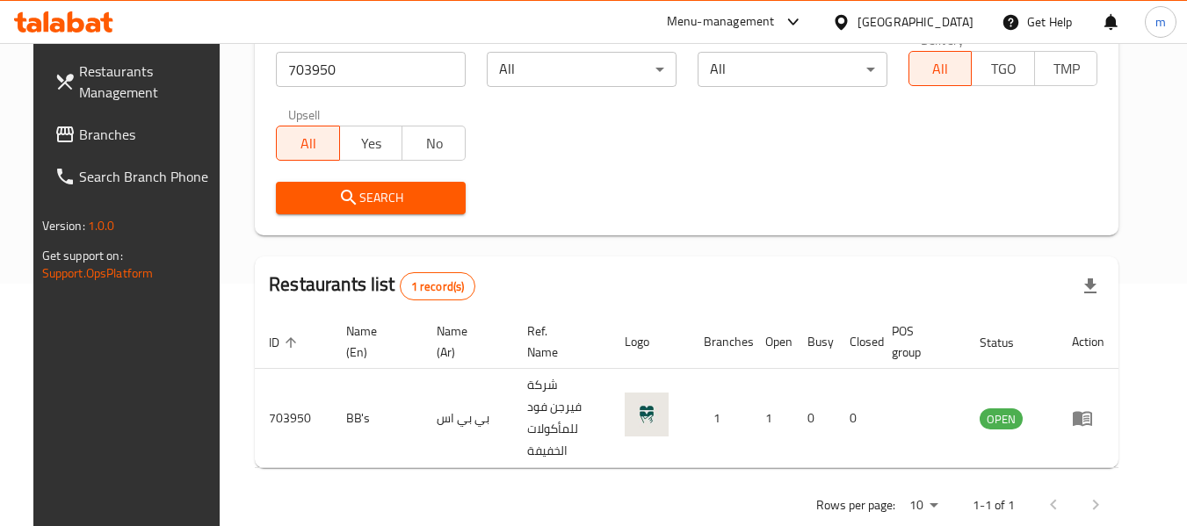
click at [944, 29] on div "[GEOGRAPHIC_DATA]" at bounding box center [915, 21] width 116 height 19
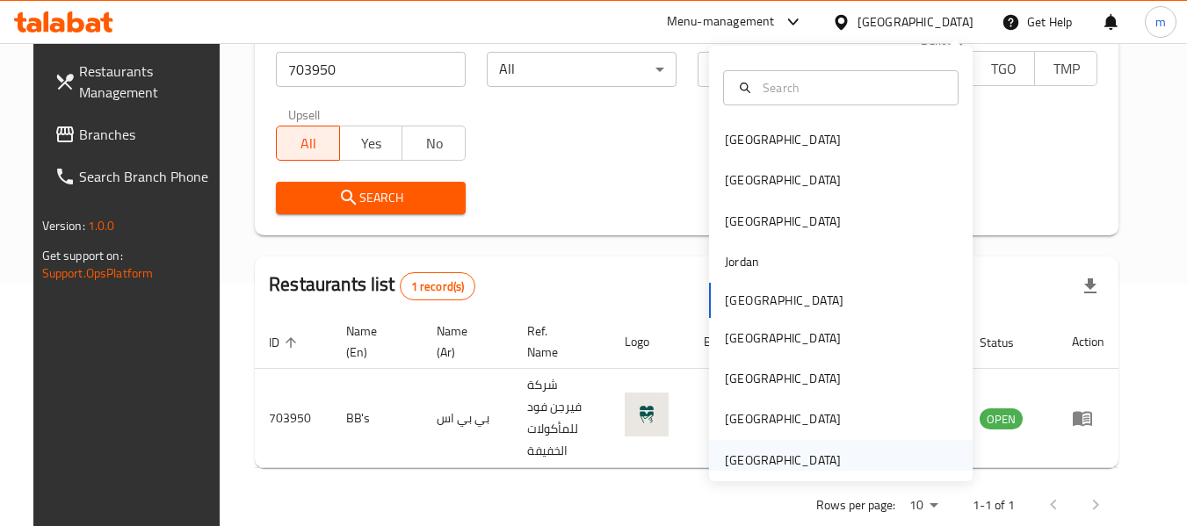
click at [802, 451] on div "[GEOGRAPHIC_DATA]" at bounding box center [783, 460] width 116 height 19
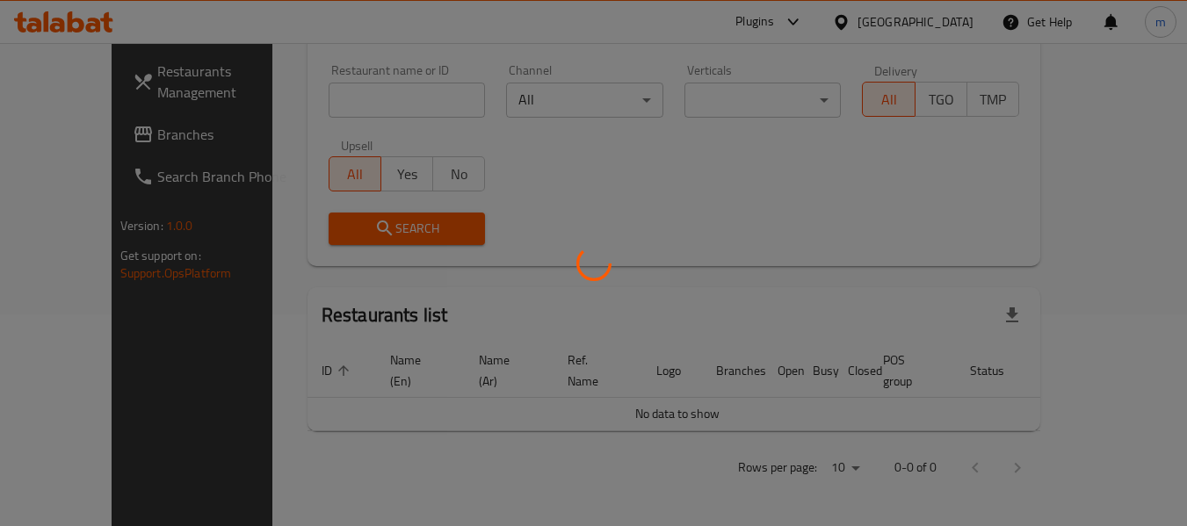
scroll to position [192, 0]
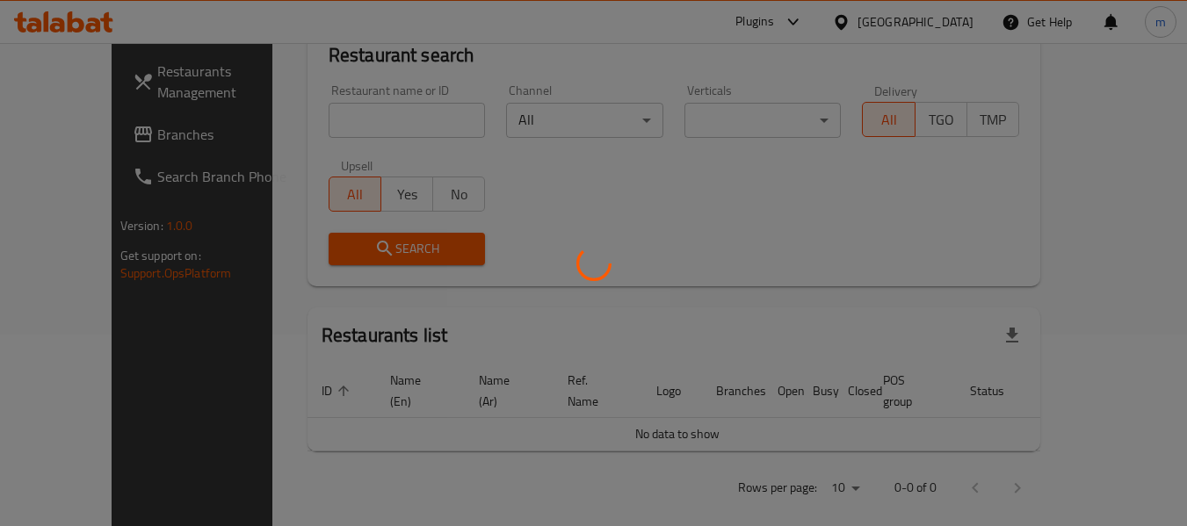
click at [107, 133] on div at bounding box center [593, 263] width 1187 height 526
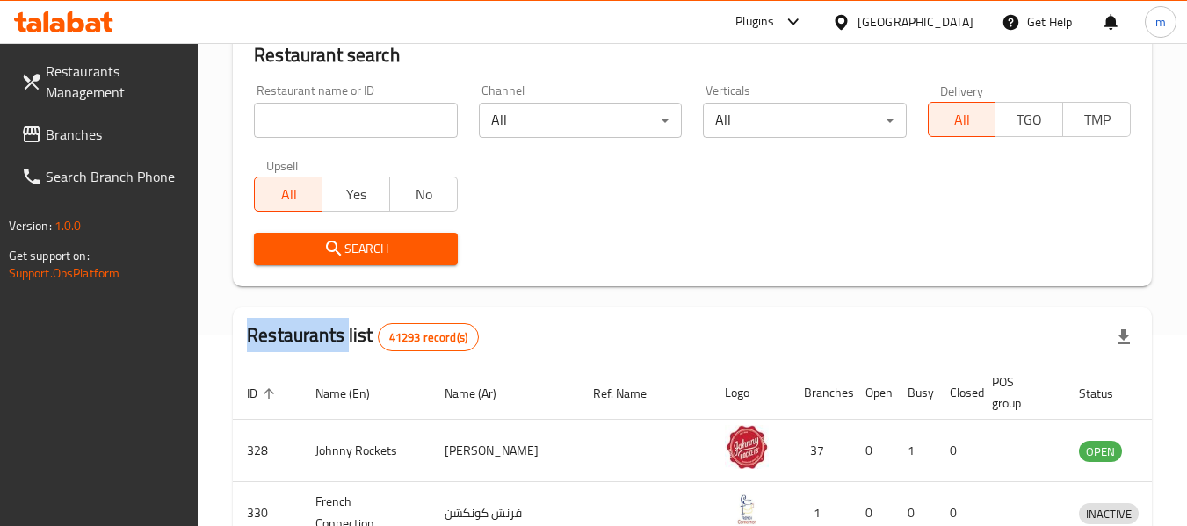
scroll to position [242, 0]
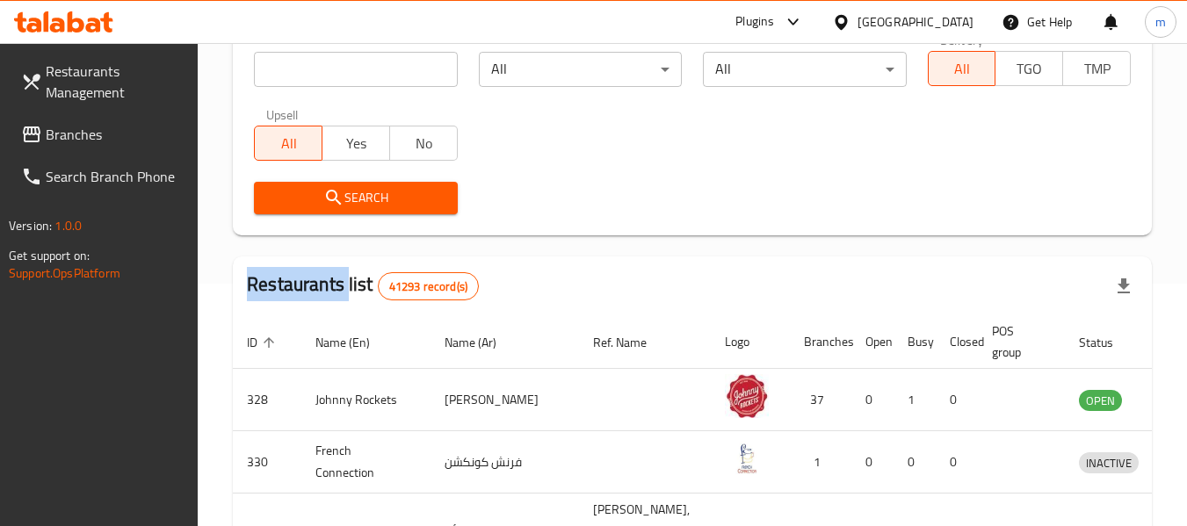
click at [62, 141] on span "Branches" at bounding box center [115, 134] width 139 height 21
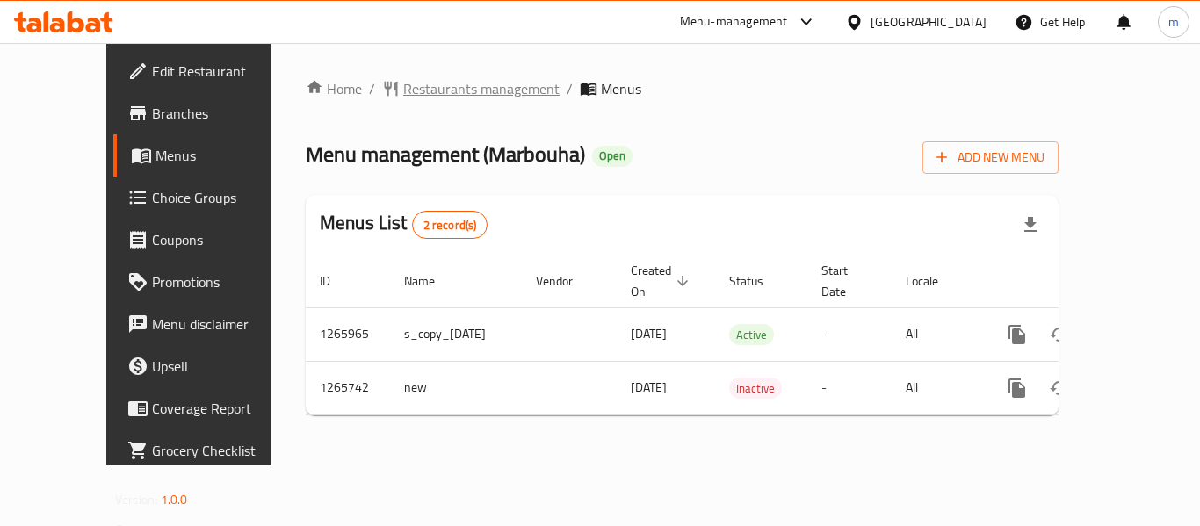
click at [414, 91] on span "Restaurants management" at bounding box center [481, 88] width 156 height 21
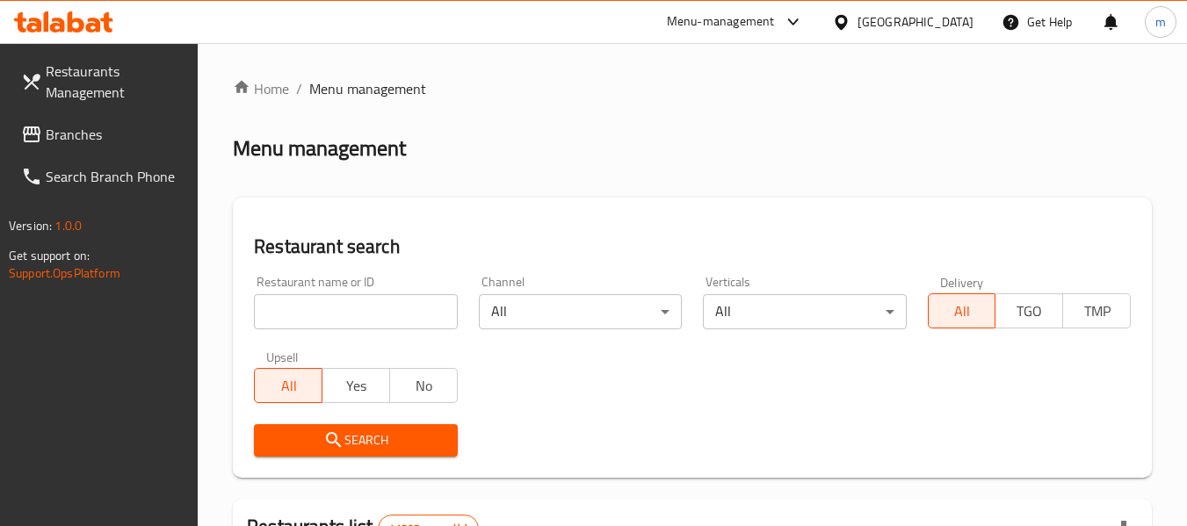
click at [332, 326] on input "search" at bounding box center [355, 311] width 203 height 35
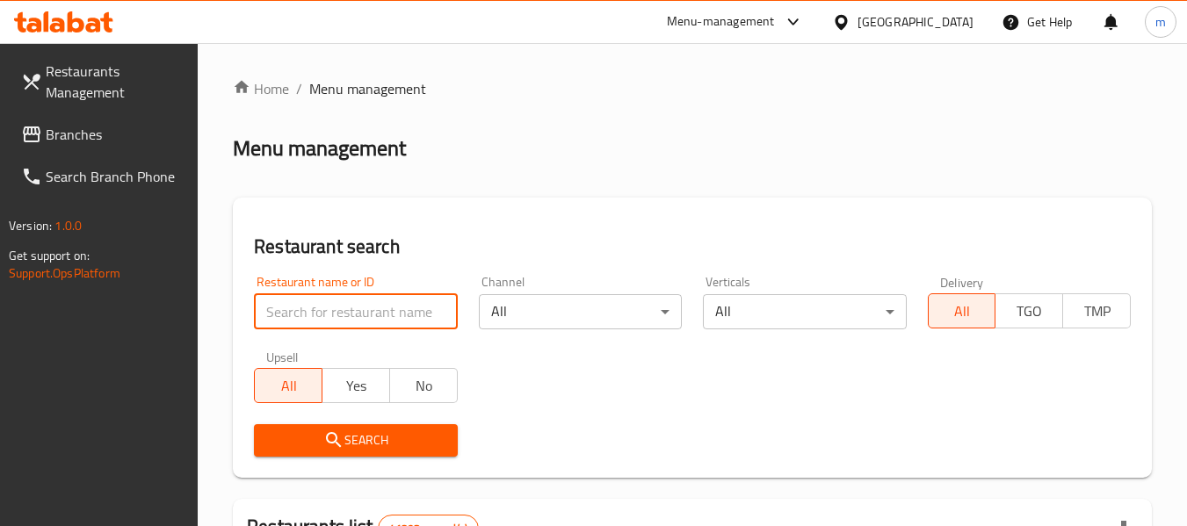
paste input "686948"
type input "686948"
click button "Search" at bounding box center [355, 440] width 203 height 33
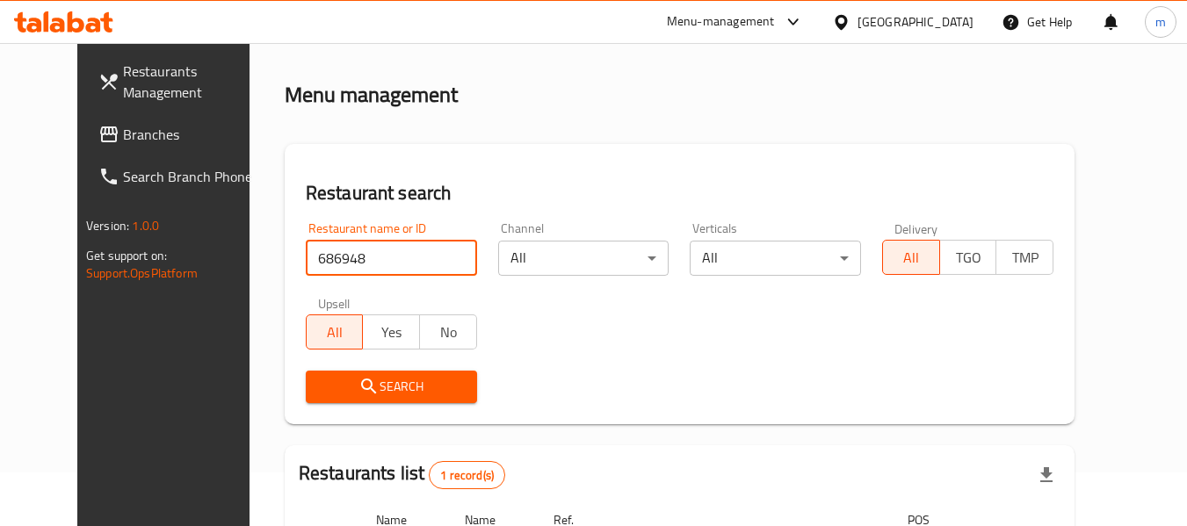
scroll to position [242, 0]
